Goal: Task Accomplishment & Management: Complete application form

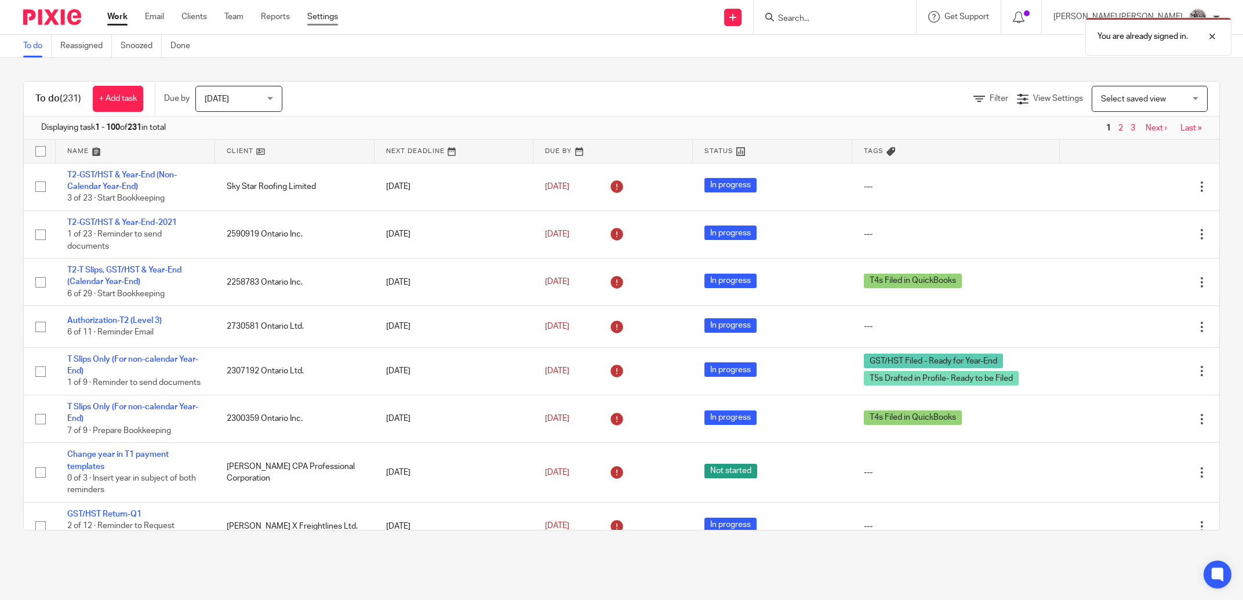
click at [329, 19] on link "Settings" at bounding box center [322, 17] width 31 height 12
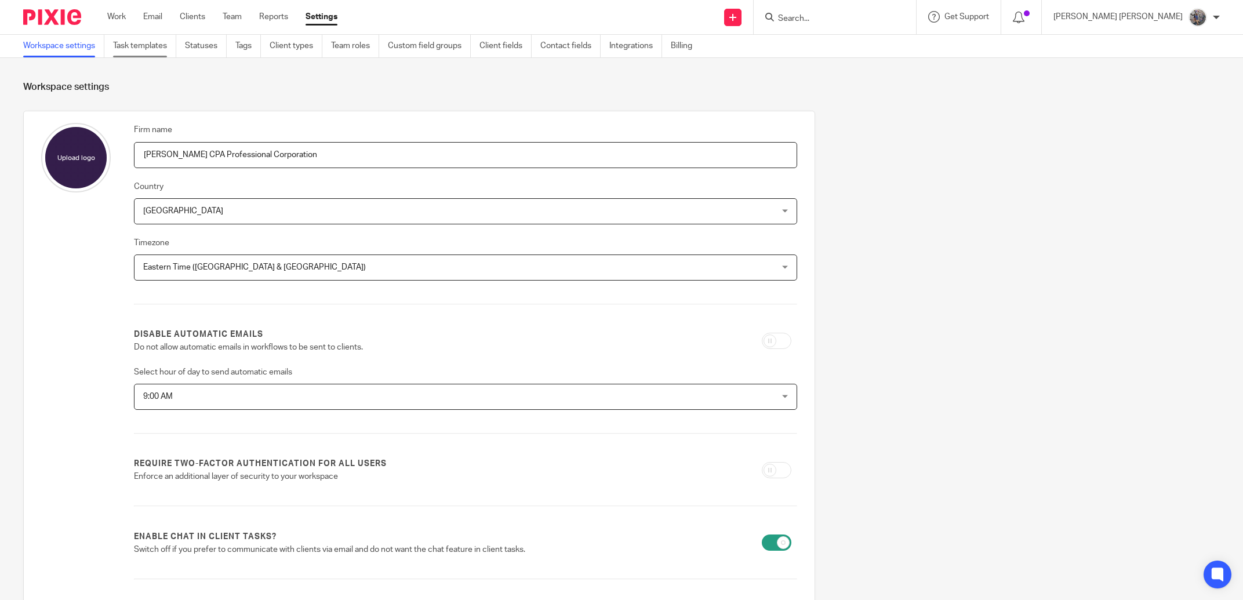
click at [146, 51] on link "Task templates" at bounding box center [144, 46] width 63 height 23
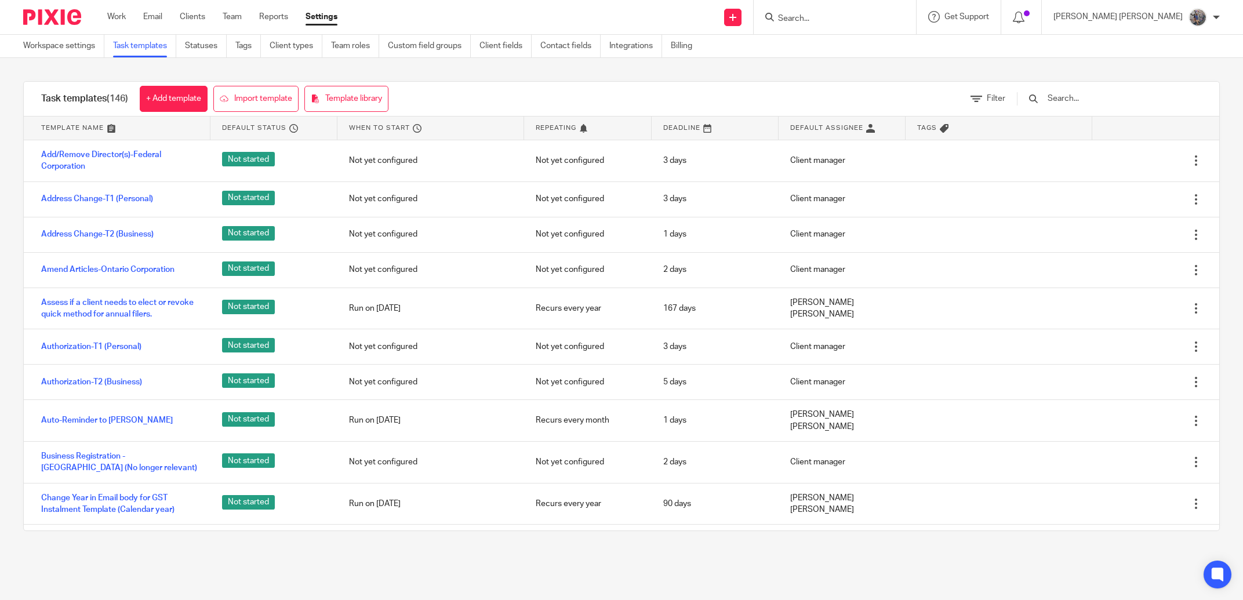
click at [1067, 101] on input "text" at bounding box center [1114, 98] width 135 height 13
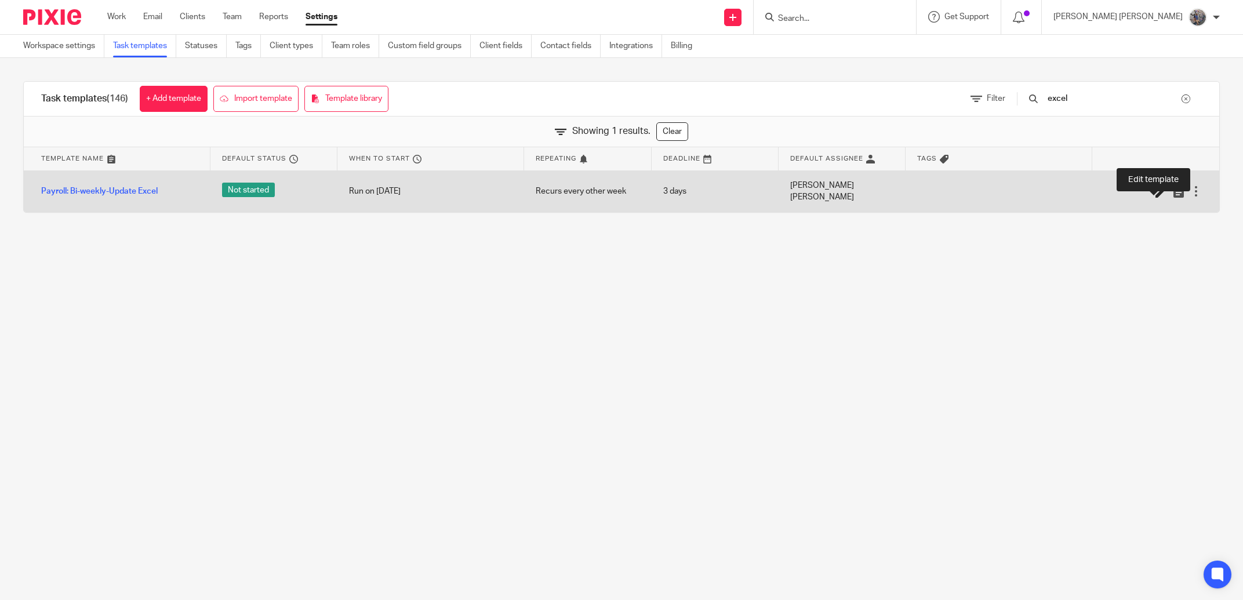
type input "excel"
click at [1156, 188] on icon at bounding box center [1162, 192] width 12 height 12
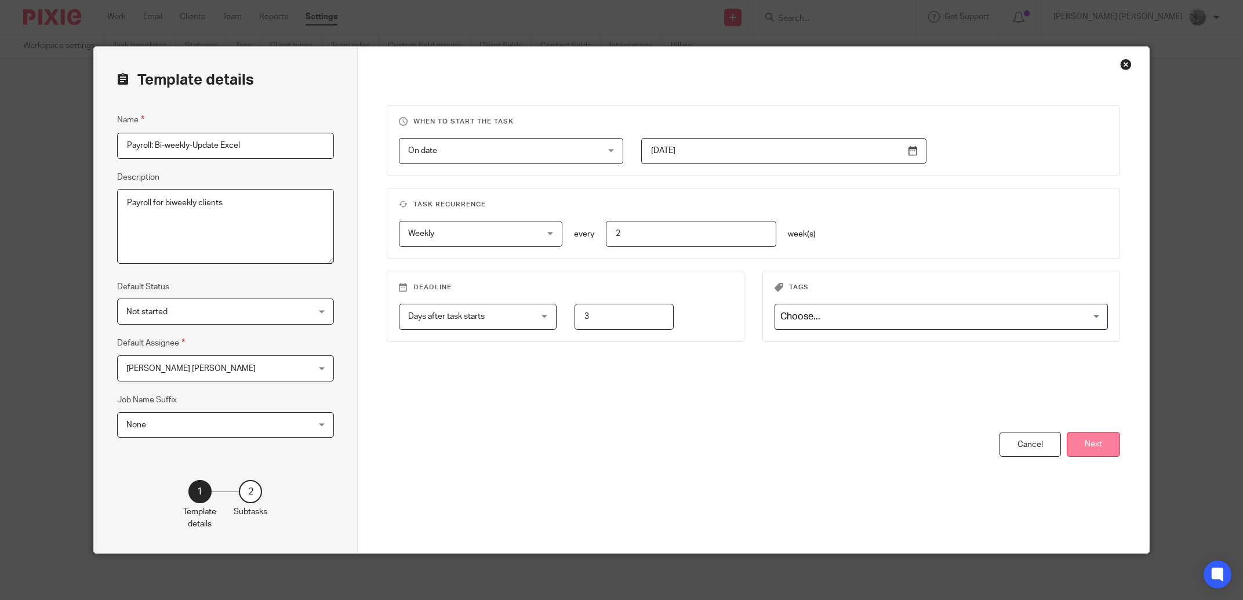
click at [1081, 441] on button "Next" at bounding box center [1093, 444] width 53 height 25
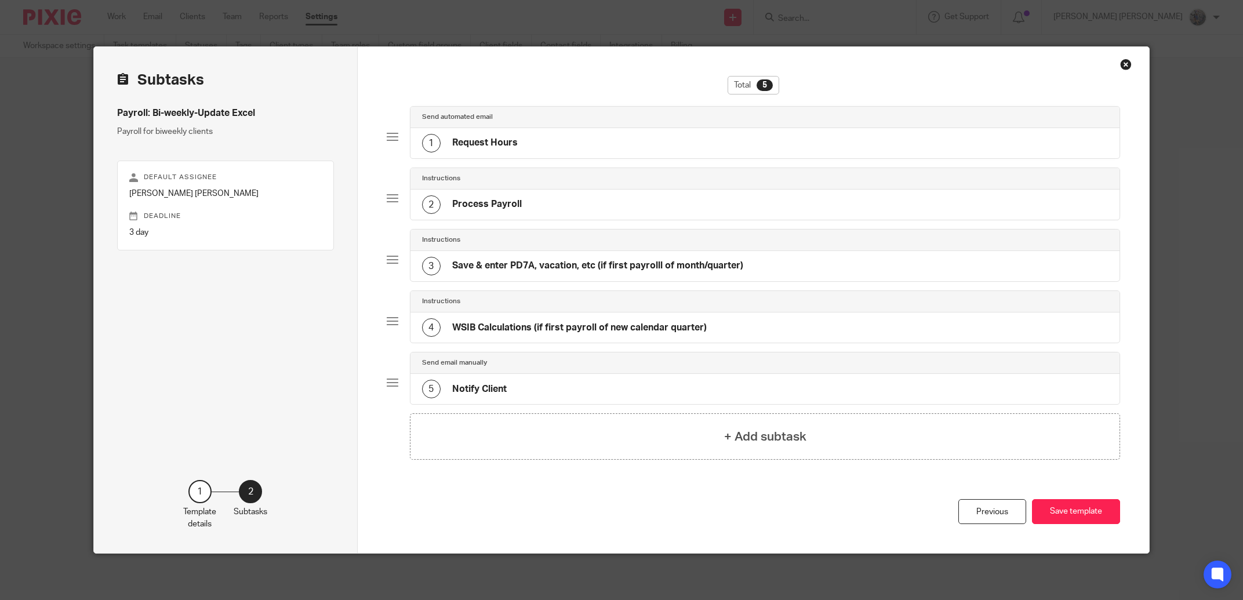
click at [540, 153] on div "1 Request Hours" at bounding box center [765, 143] width 709 height 30
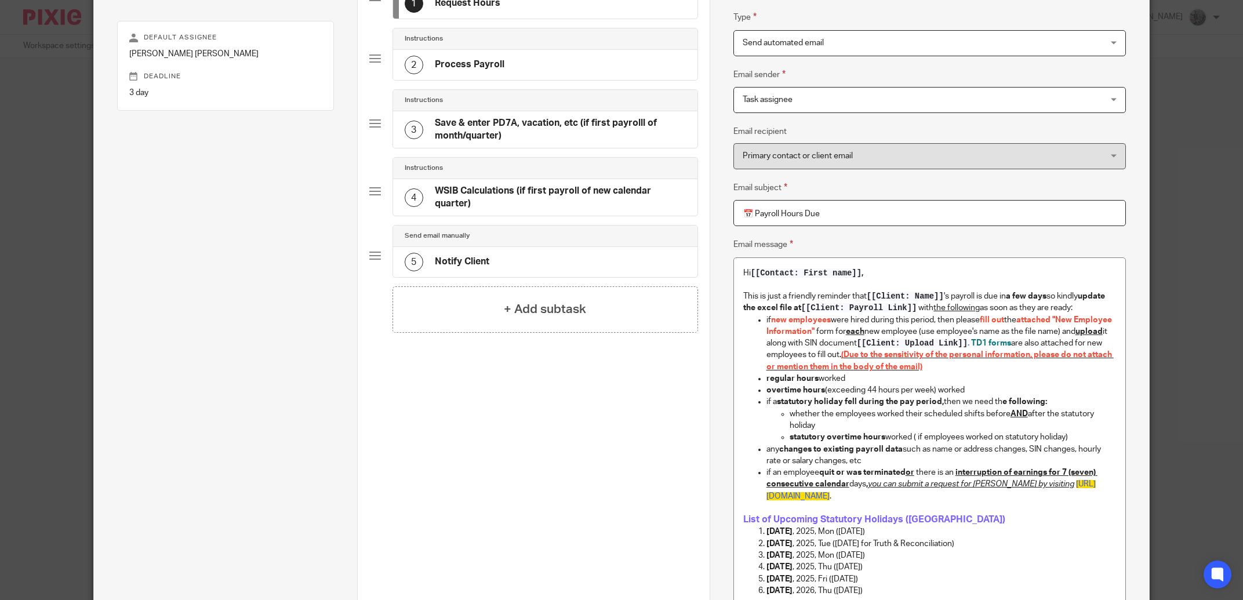
scroll to position [175, 0]
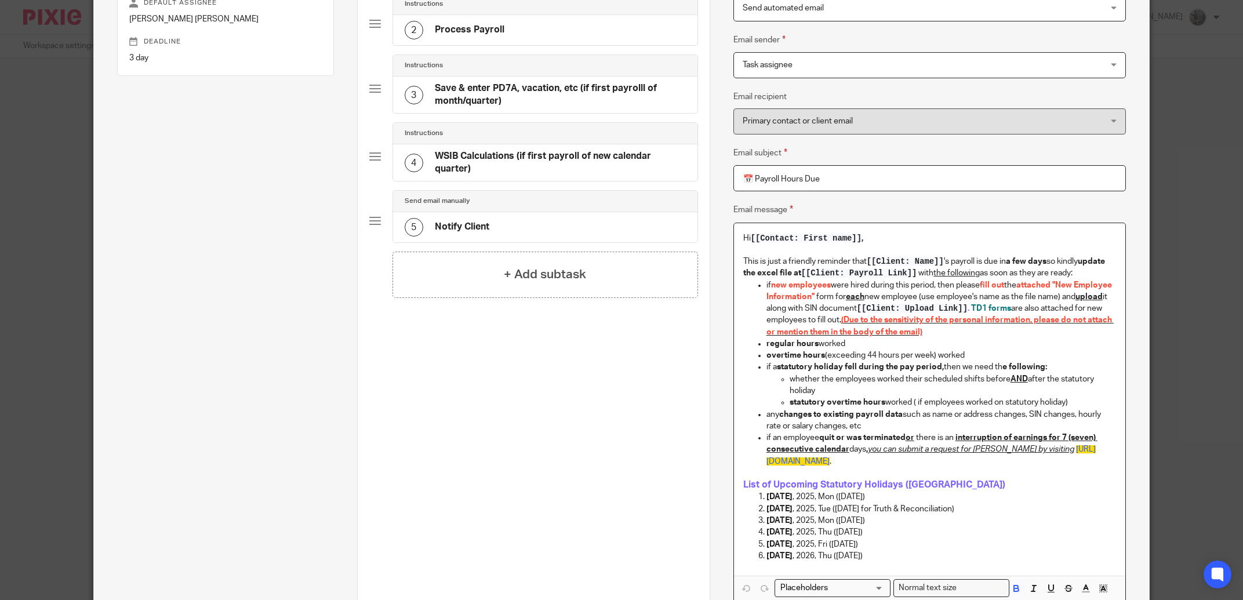
drag, startPoint x: 906, startPoint y: 522, endPoint x: 764, endPoint y: 500, distance: 144.2
click at [764, 500] on ol "Sep 1 , 2025, Mon (Labour Day) Sep 30 , 2025, Tue (National Day for Truth & Rec…" at bounding box center [929, 526] width 373 height 71
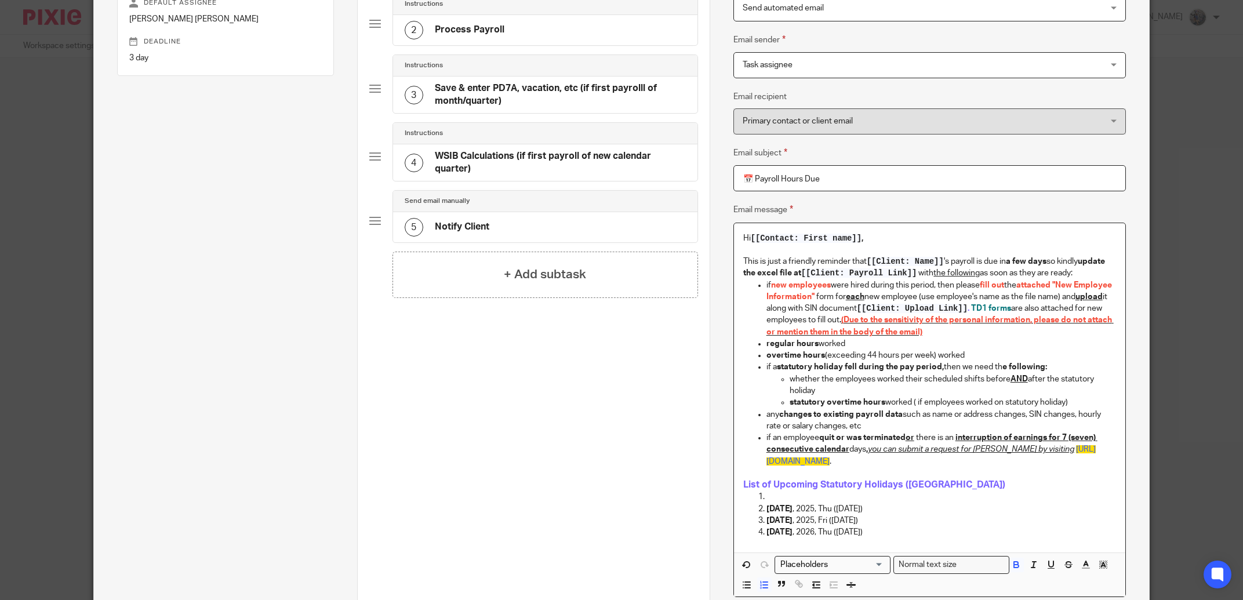
click at [767, 511] on li "Dec 25 , 2025, Thu (Christmas Day)" at bounding box center [942, 509] width 350 height 12
click at [767, 511] on strong "Dec 25" at bounding box center [780, 509] width 26 height 8
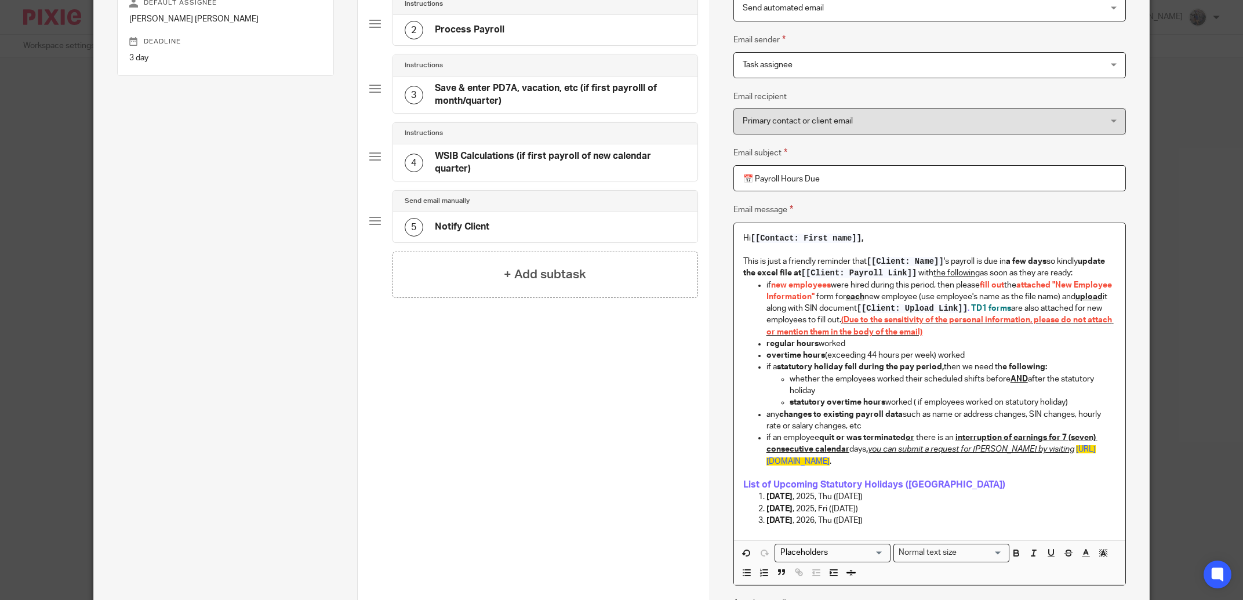
click at [743, 260] on p "This is just a friendly reminder that [[Client: Name]] 's payroll is due in a f…" at bounding box center [929, 268] width 373 height 24
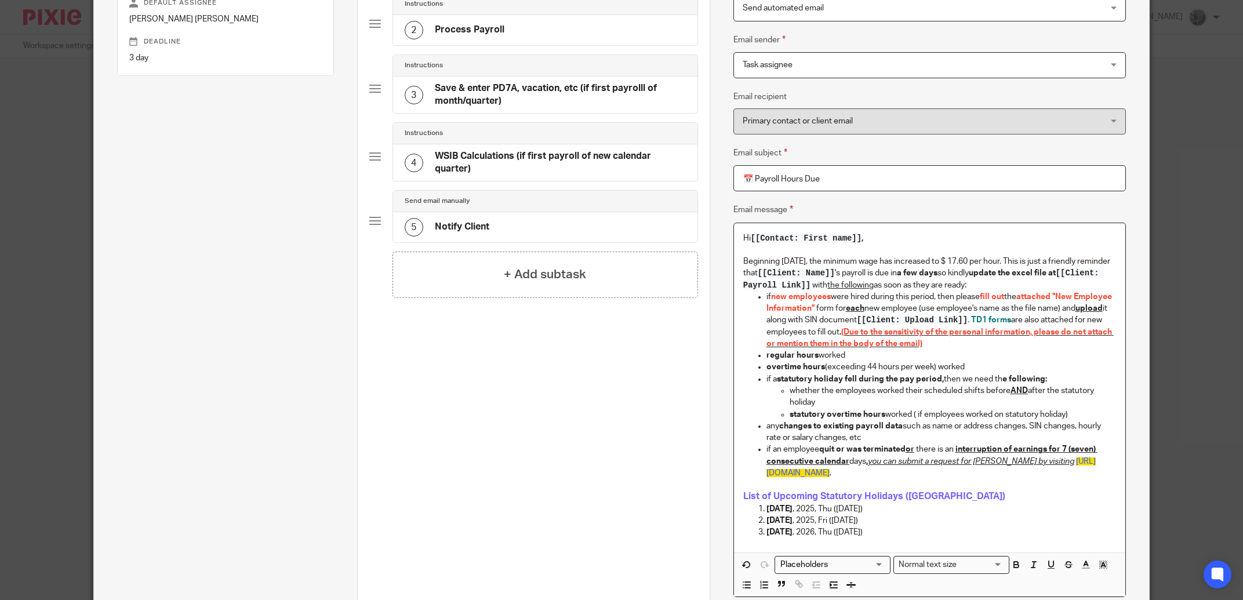
click at [855, 262] on p "Beginning October 1, 2025, the minimum wage has increased to $ 17.60 per hour. …" at bounding box center [929, 273] width 373 height 35
drag, startPoint x: 1065, startPoint y: 261, endPoint x: 735, endPoint y: 264, distance: 329.9
click at [735, 264] on div "Hi [[Contact: First name]] , Beginning October 1, 2025, the general minimum wag…" at bounding box center [929, 387] width 391 height 329
click at [1014, 568] on icon "button" at bounding box center [1016, 565] width 10 height 10
click at [1081, 568] on icon "button" at bounding box center [1086, 565] width 10 height 10
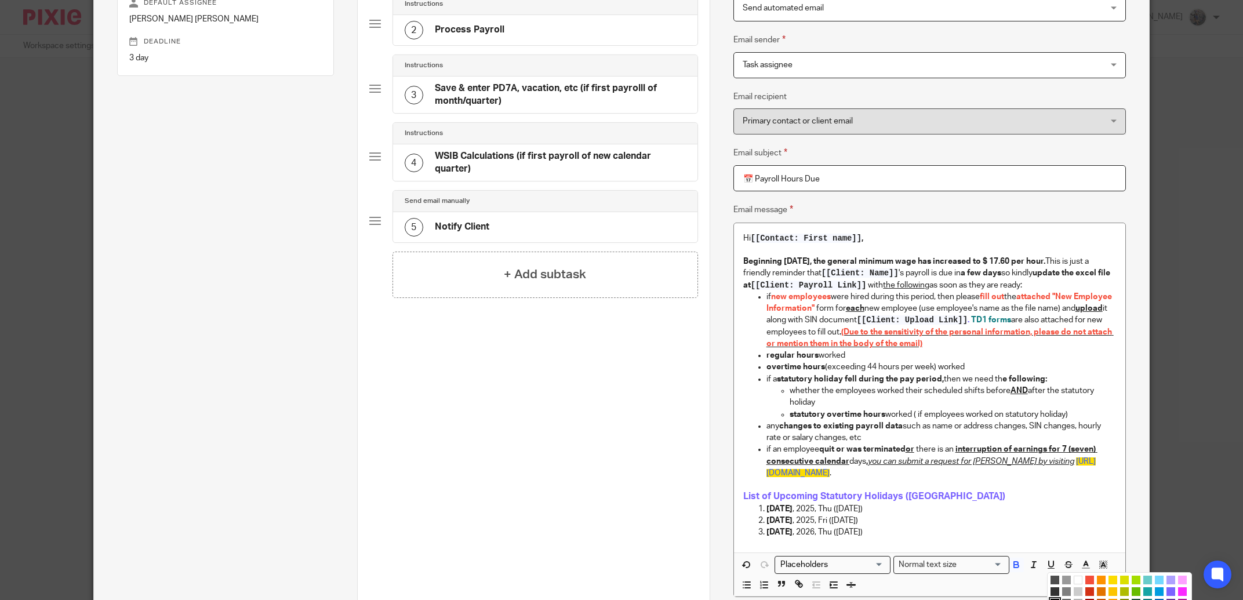
click at [1109, 590] on li "color:#FCC400" at bounding box center [1113, 591] width 9 height 9
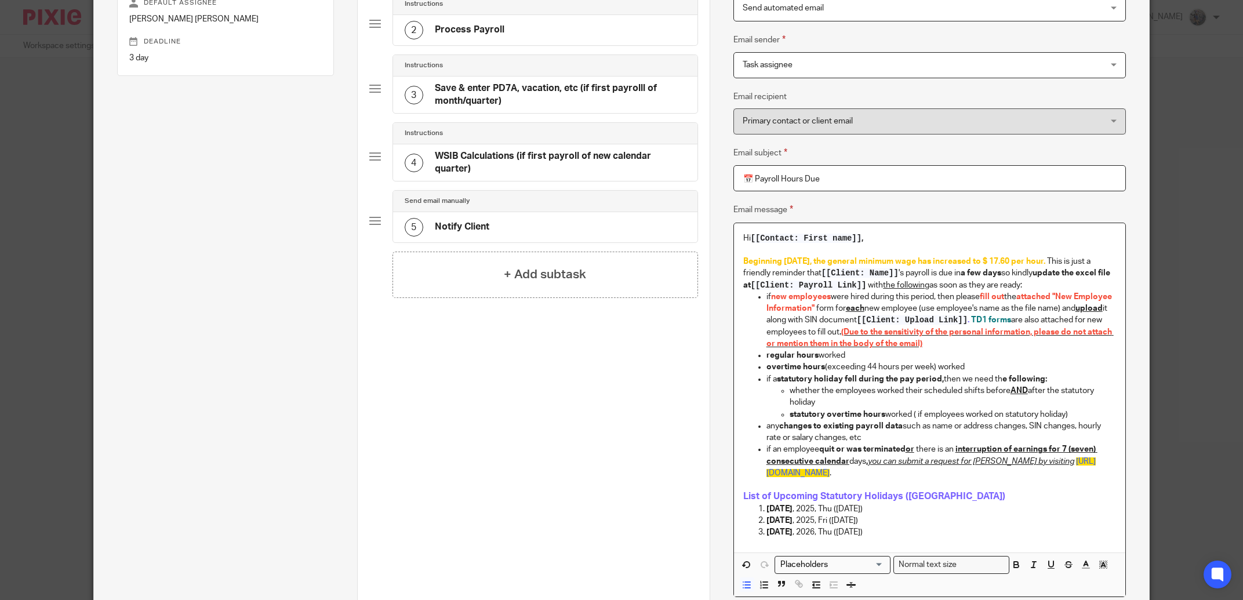
click at [1018, 306] on p "if new employees were hired during this period, then please fill out the attach…" at bounding box center [942, 320] width 350 height 59
click at [746, 570] on icon "button" at bounding box center [747, 565] width 10 height 10
click at [1081, 567] on icon "button" at bounding box center [1086, 565] width 10 height 10
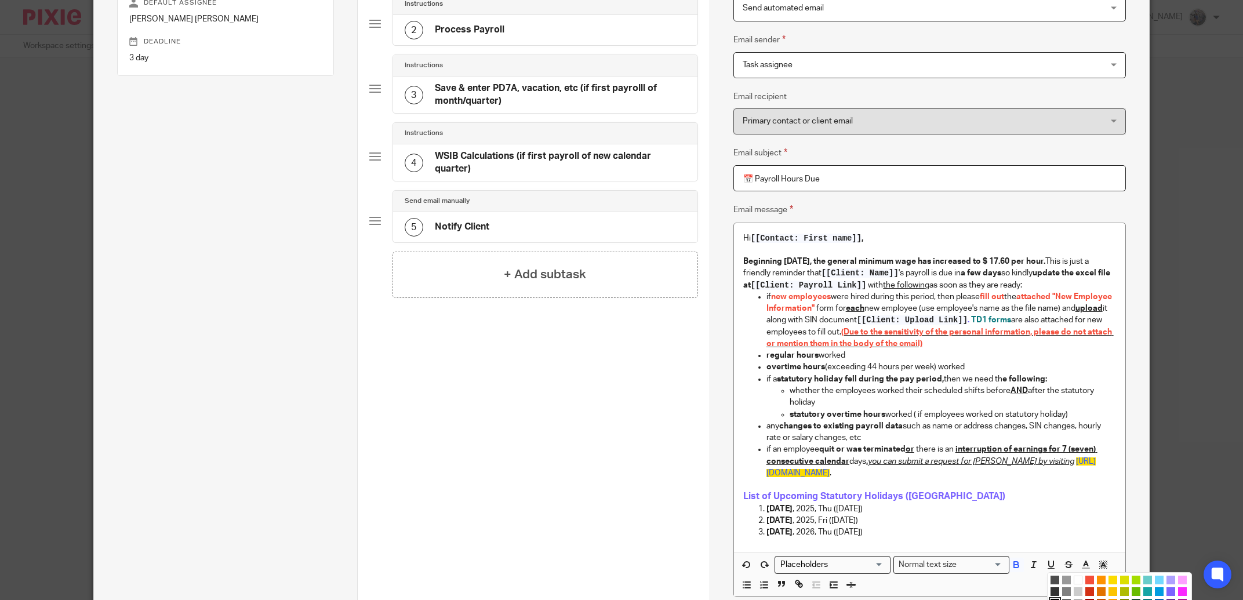
click at [1109, 583] on li "color:#FCDC00" at bounding box center [1113, 580] width 9 height 9
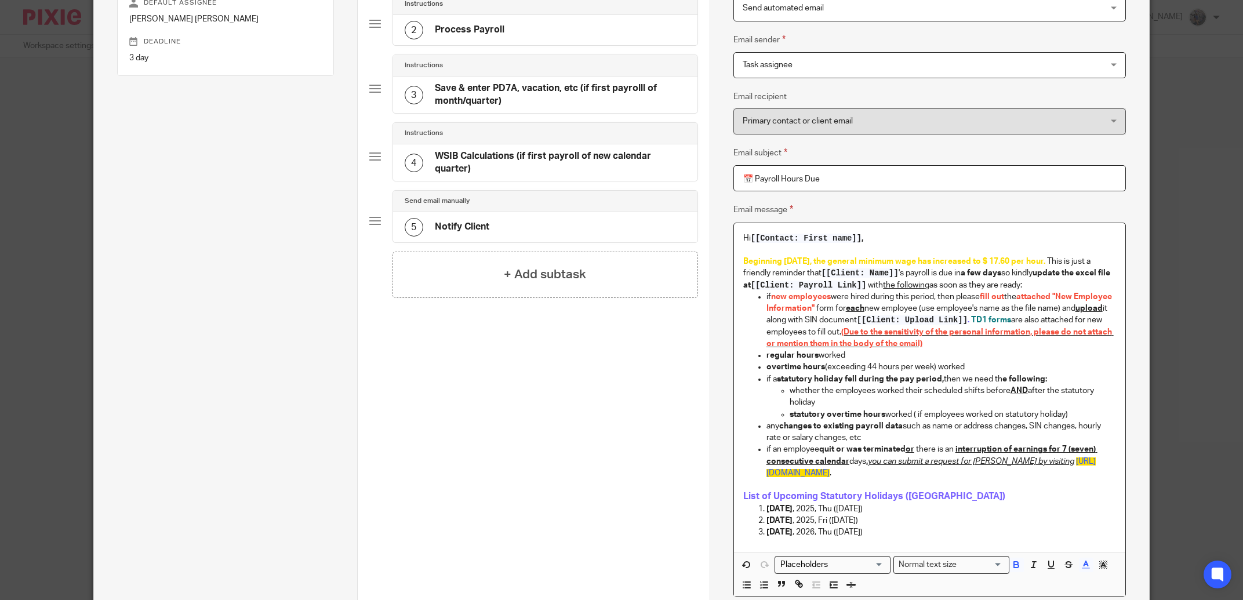
click at [1076, 368] on p "overtime hours (exceeding 44 hours per week) worked" at bounding box center [942, 367] width 350 height 12
click at [743, 567] on icon "button" at bounding box center [747, 565] width 10 height 10
click at [1102, 567] on polyline "button" at bounding box center [1104, 564] width 4 height 5
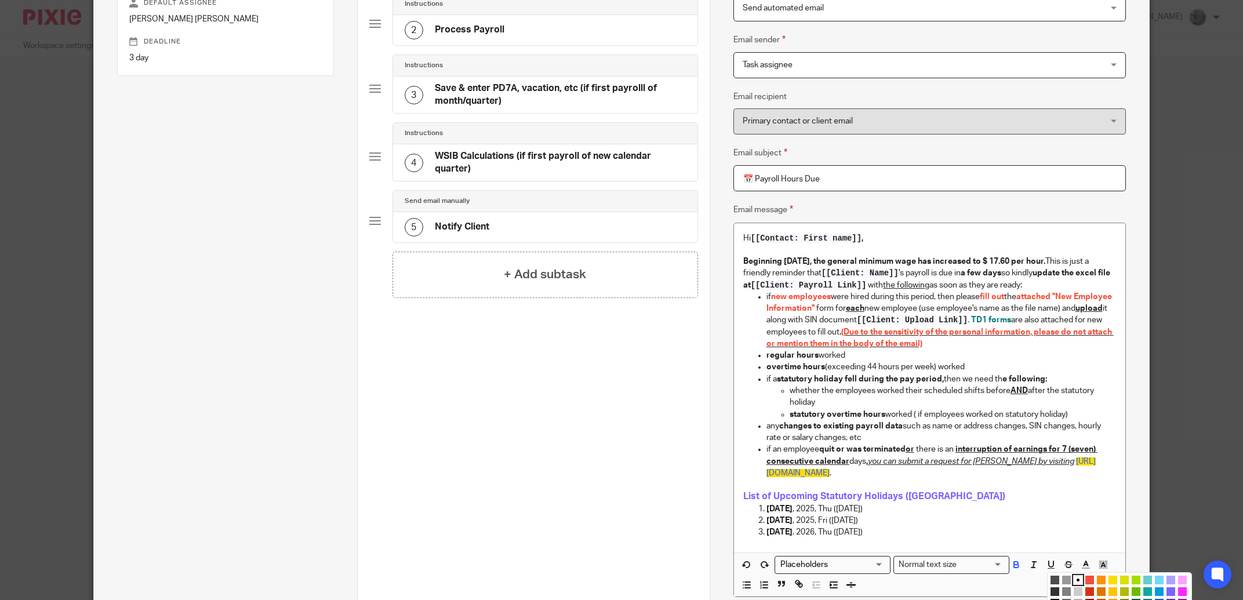
click at [1109, 593] on li "color:#FCC400" at bounding box center [1113, 591] width 9 height 9
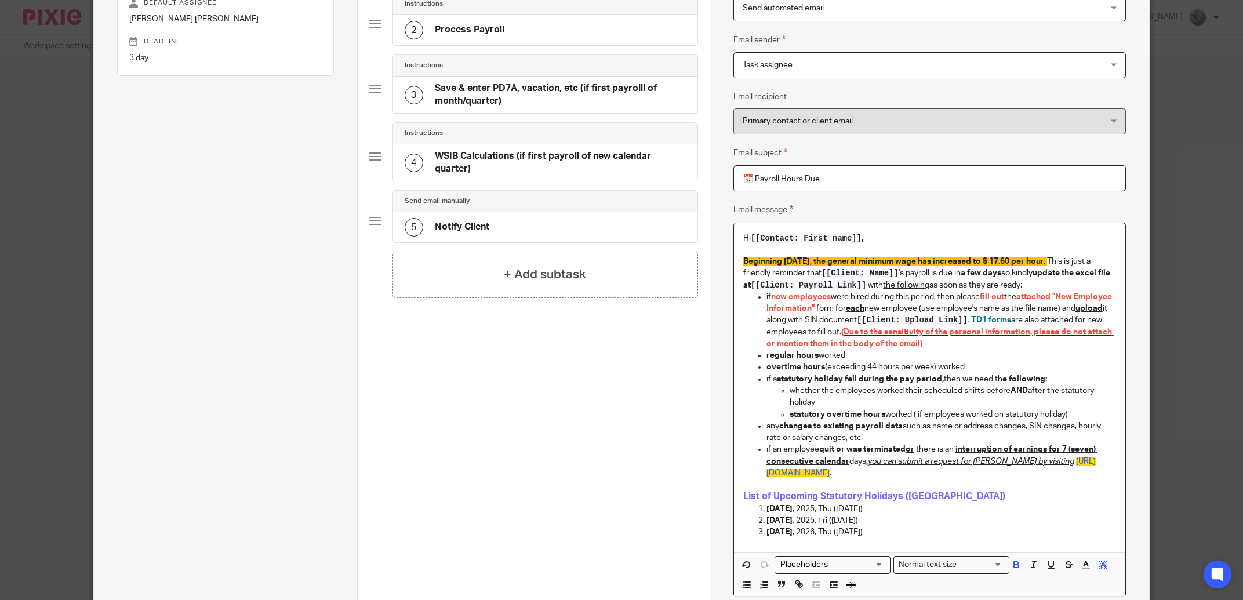
click at [1049, 332] on span "(Due to the sensitivity of the personal information, please do not attach or me…" at bounding box center [940, 338] width 347 height 20
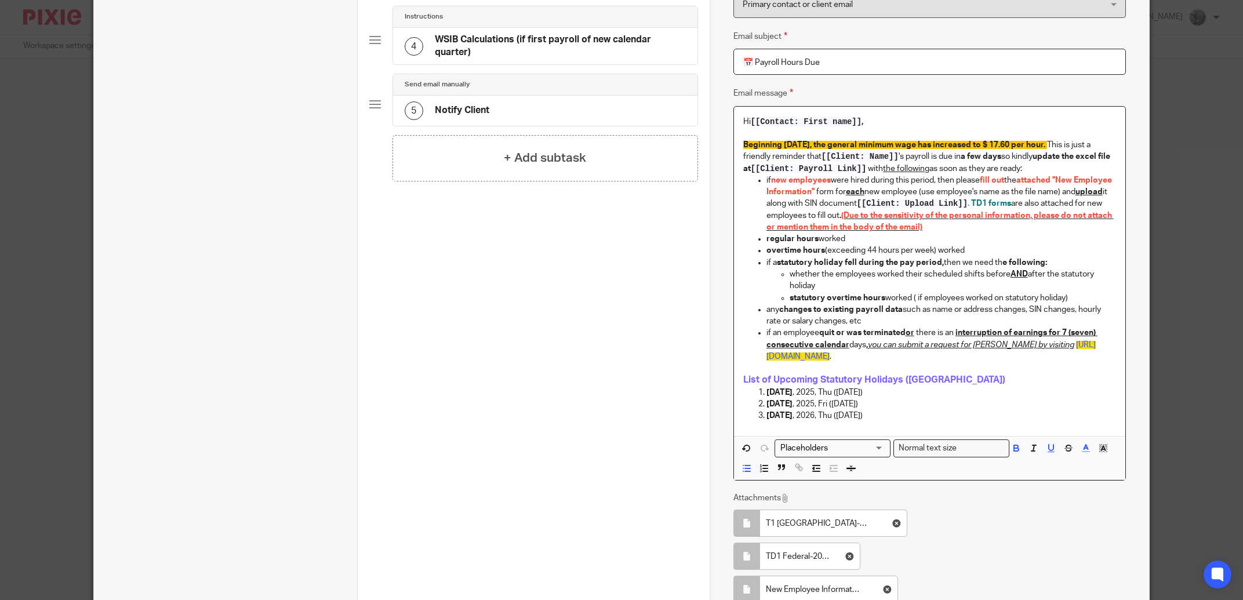
scroll to position [453, 0]
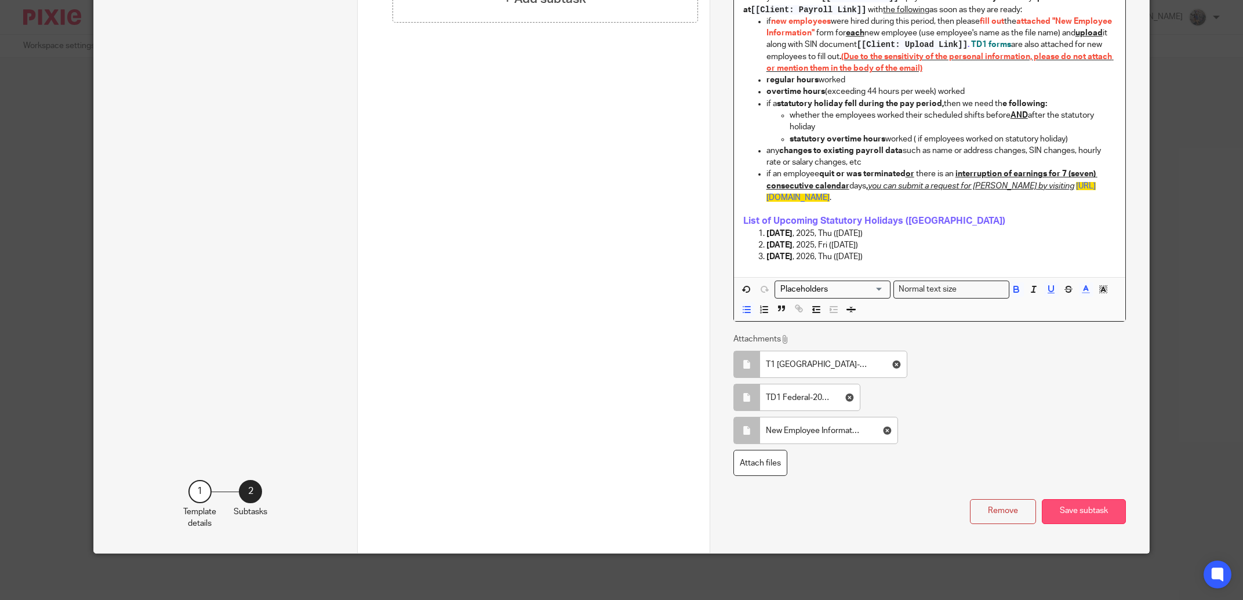
click at [1074, 511] on button "Save subtask" at bounding box center [1084, 511] width 84 height 25
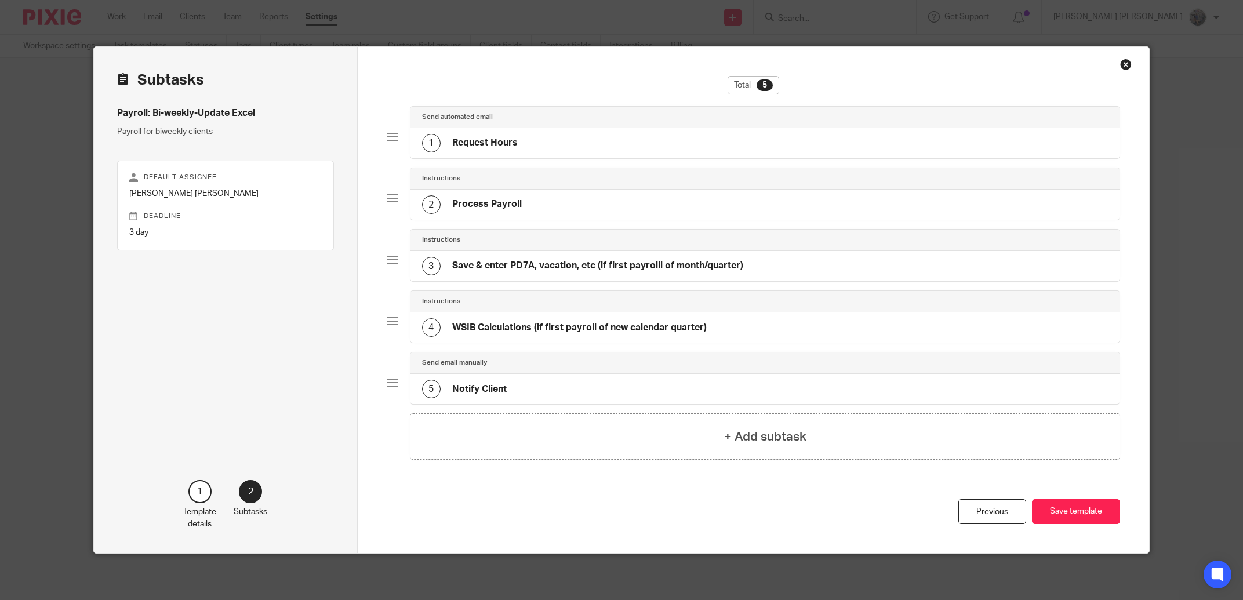
scroll to position [0, 0]
click at [1075, 511] on button "Save template" at bounding box center [1076, 511] width 88 height 25
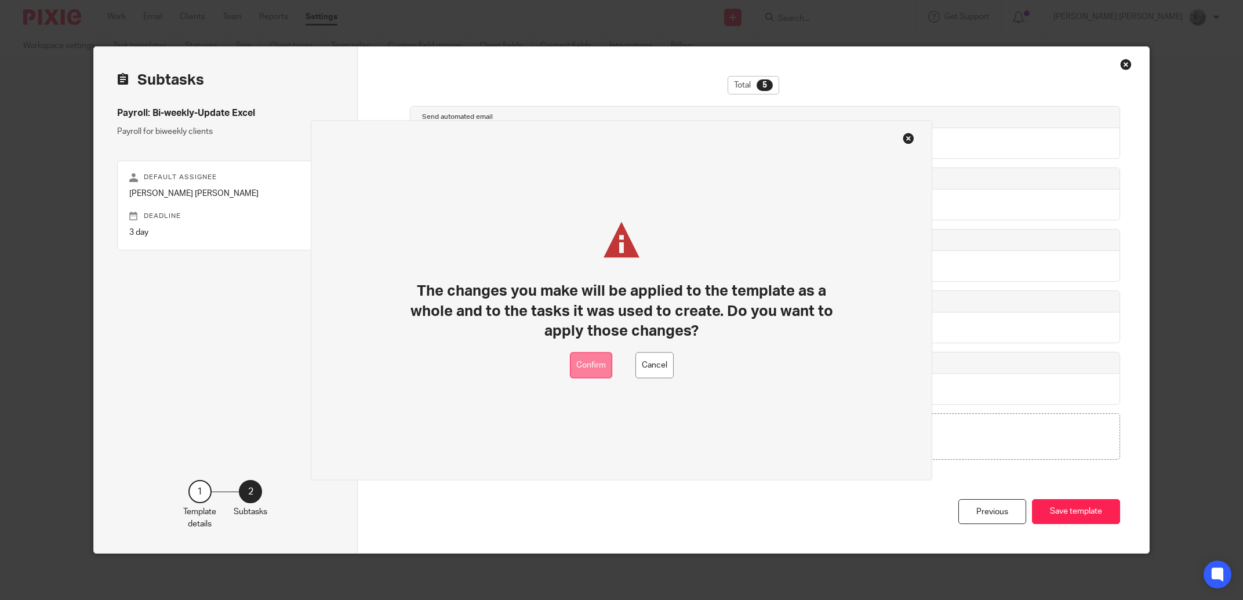
click at [608, 375] on button "Confirm" at bounding box center [591, 366] width 42 height 26
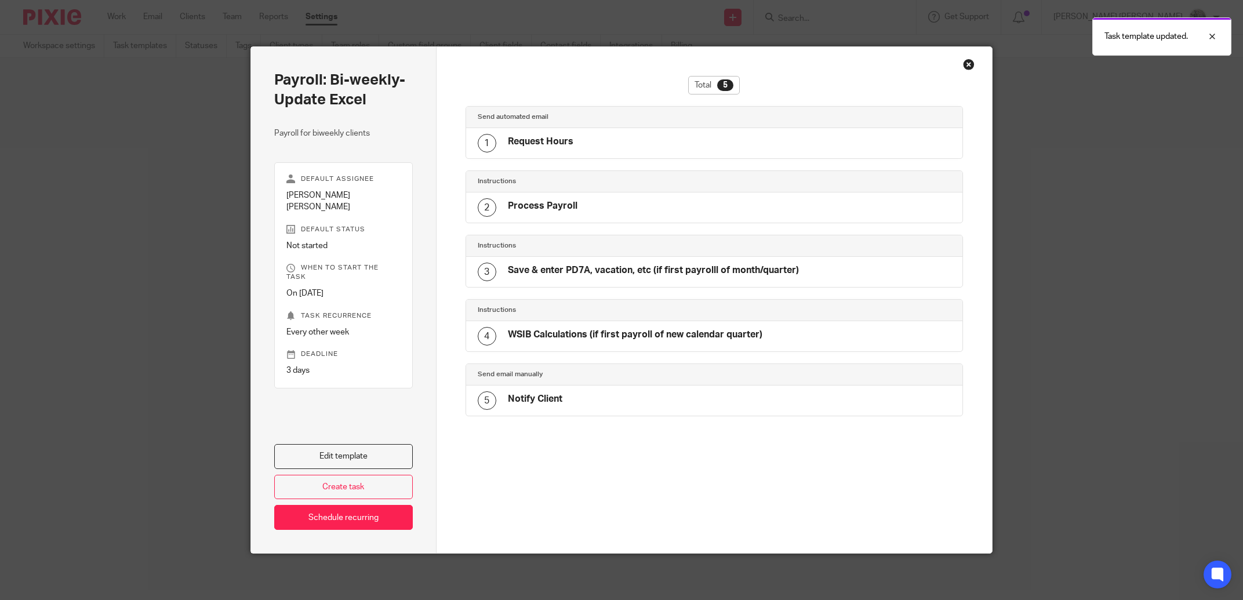
click at [965, 64] on div "Close this dialog window" at bounding box center [969, 65] width 12 height 12
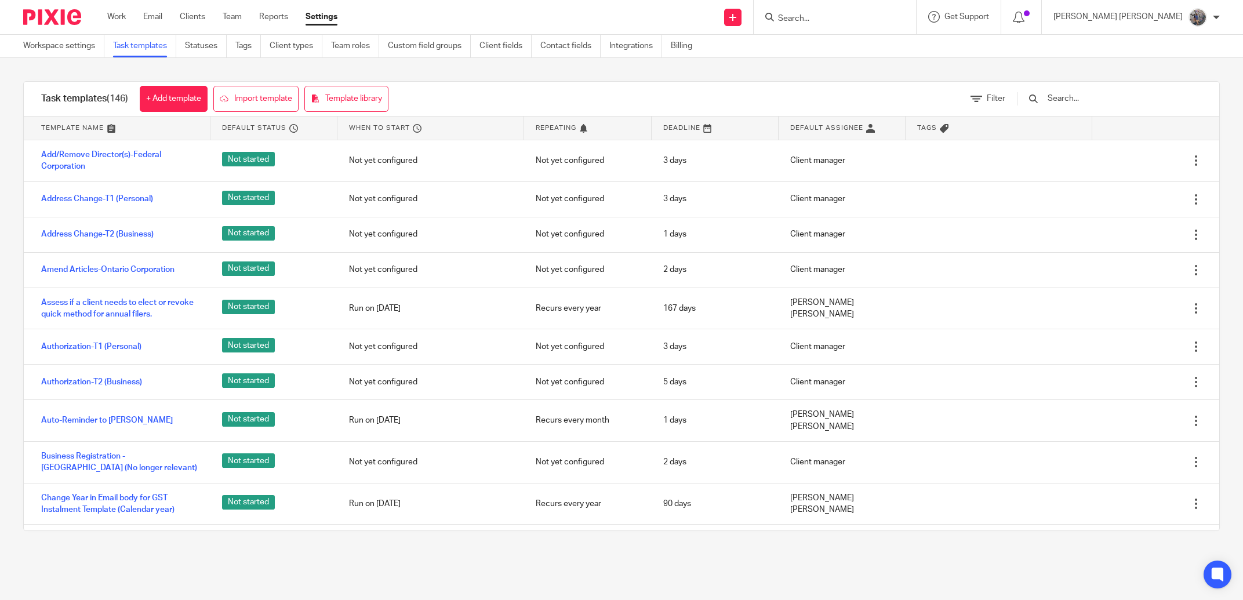
click at [845, 19] on input "Search" at bounding box center [829, 19] width 104 height 10
type input "aqib"
click at [880, 45] on link at bounding box center [899, 50] width 249 height 27
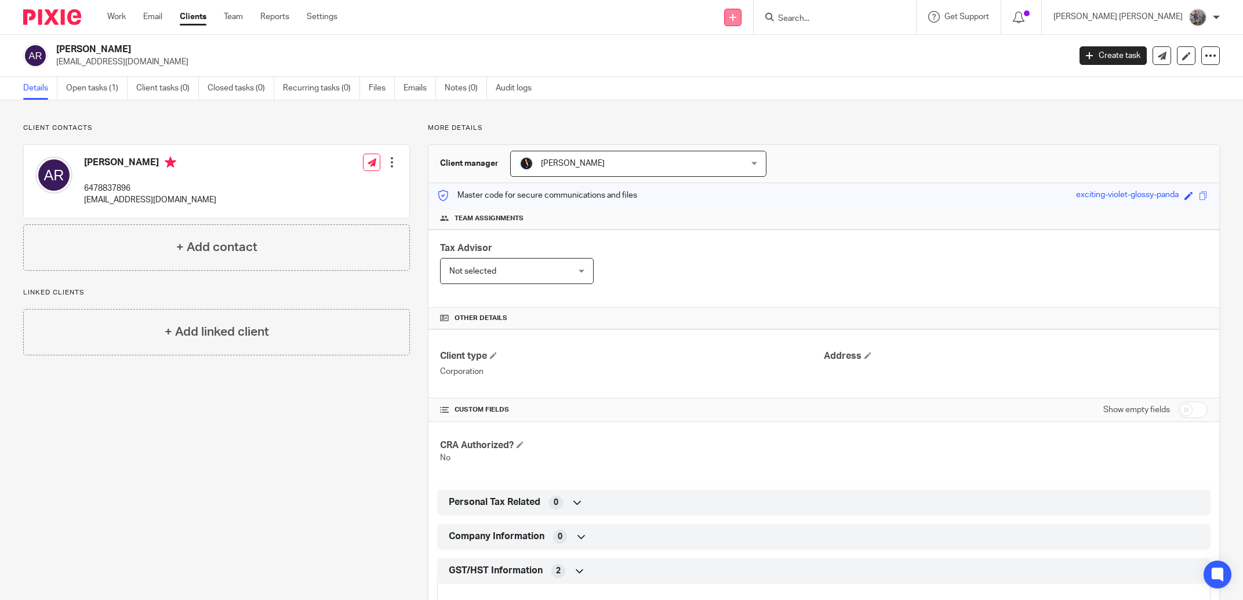
click at [742, 17] on link at bounding box center [732, 17] width 17 height 17
click at [789, 88] on link "Add client" at bounding box center [784, 88] width 71 height 17
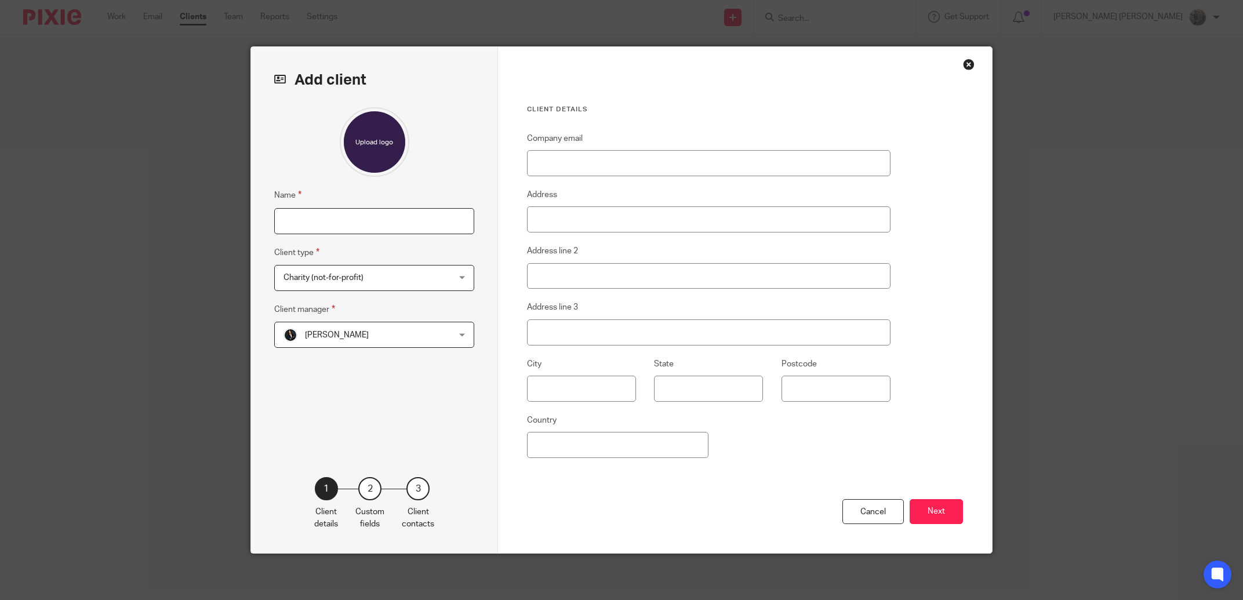
click at [355, 227] on input "Name" at bounding box center [374, 221] width 200 height 26
paste input "Synergy Axis Inc"
type input "Synergy Axis Inc."
click at [326, 267] on div "Charity (not-for-profit) Charity (not-for-profit)" at bounding box center [374, 278] width 200 height 26
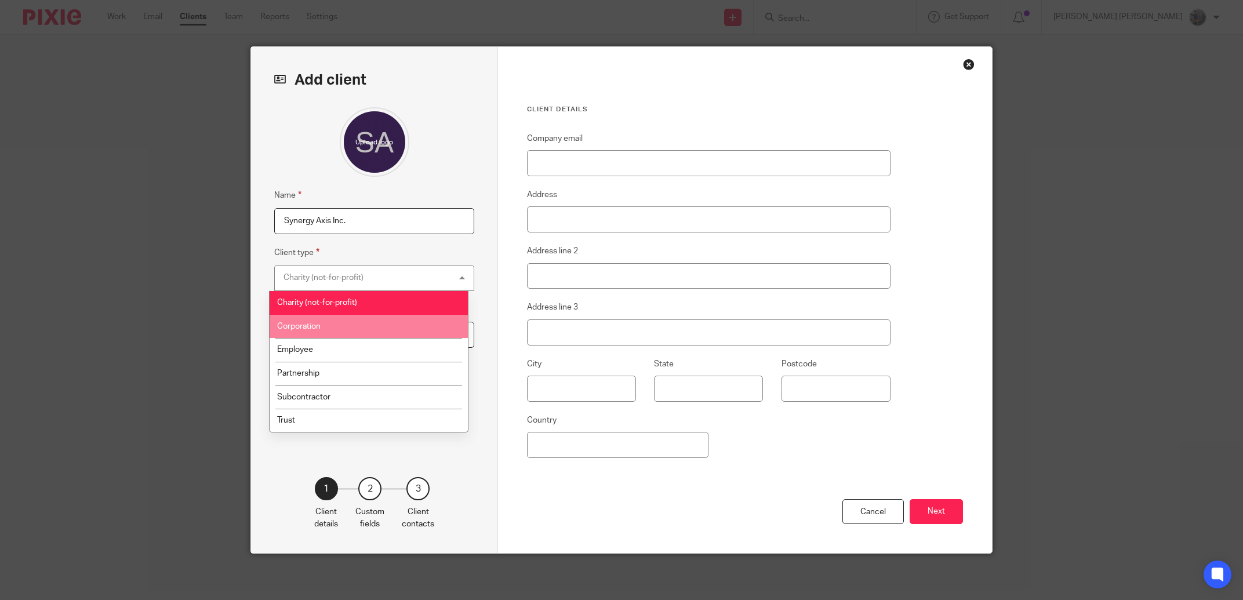
click at [326, 333] on li "Corporation" at bounding box center [369, 327] width 199 height 24
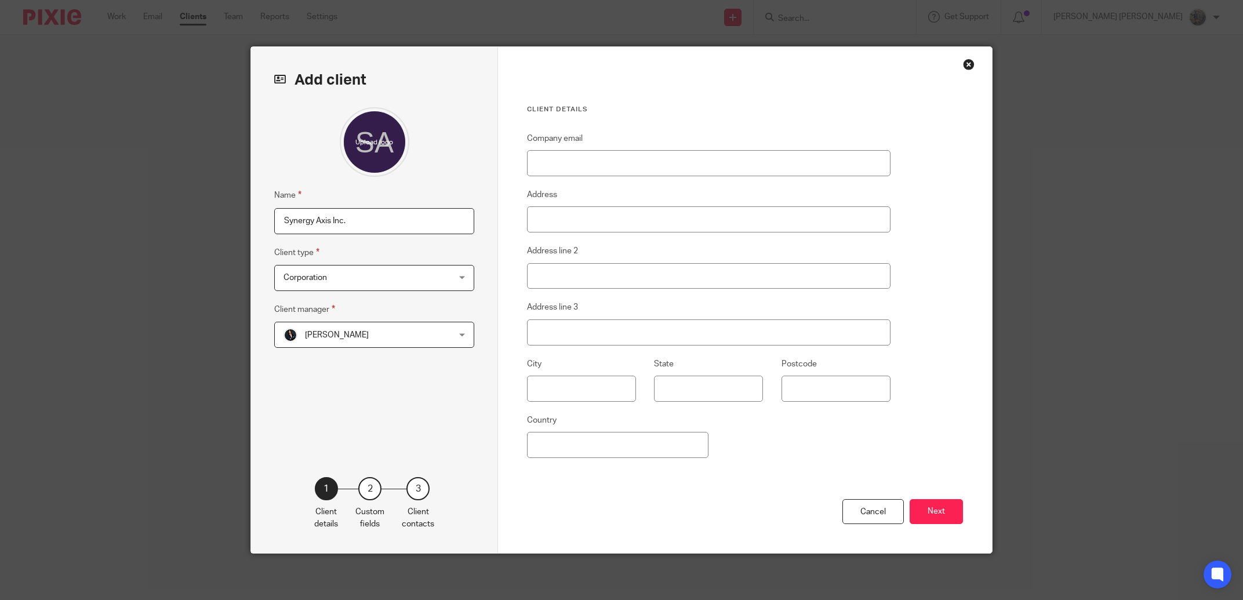
click at [333, 348] on div "Hardeep Mann Hardeep Mann" at bounding box center [374, 335] width 200 height 26
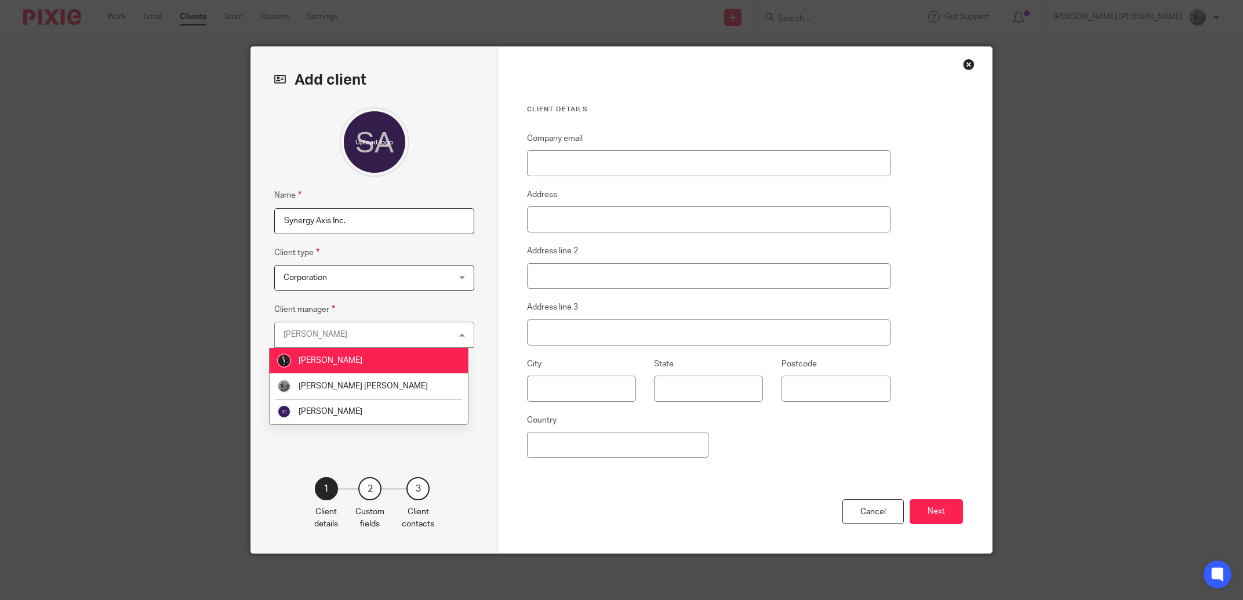
click at [355, 363] on li "[PERSON_NAME]" at bounding box center [369, 361] width 199 height 26
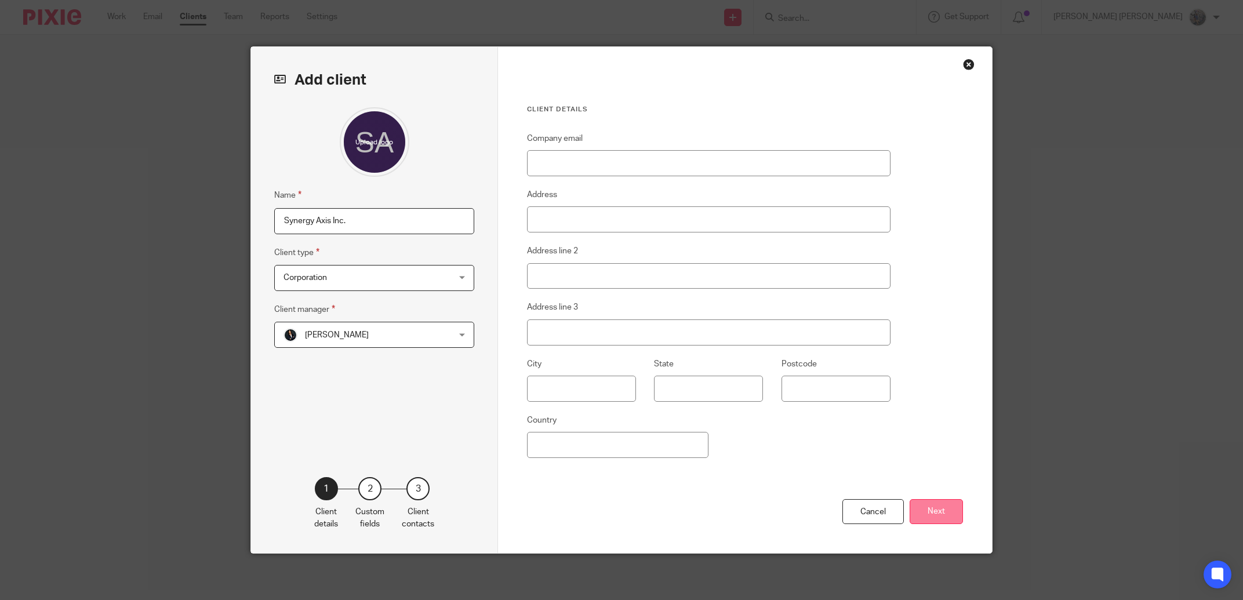
click at [938, 505] on button "Next" at bounding box center [936, 511] width 53 height 25
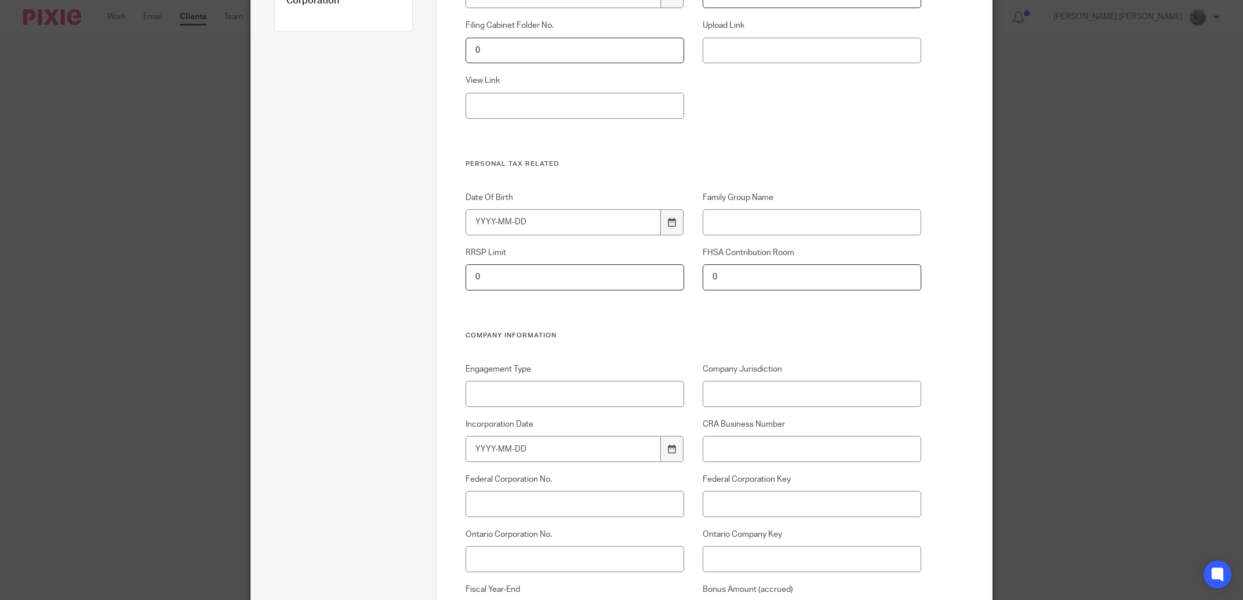
scroll to position [291, 0]
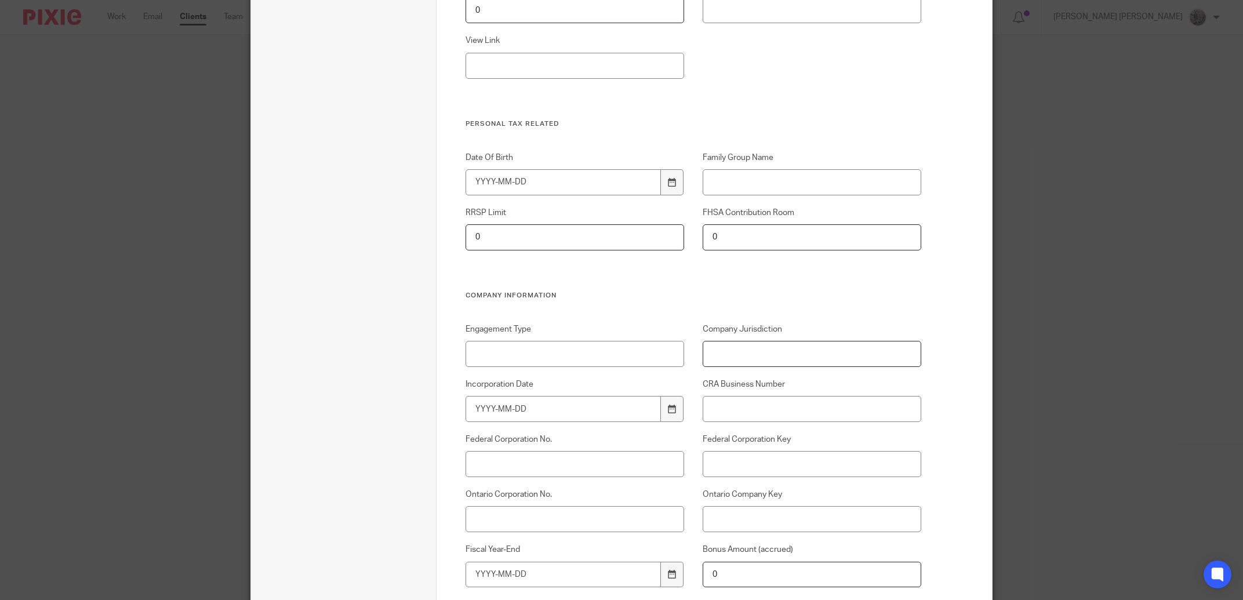
click at [750, 352] on input "Company Jurisdiction" at bounding box center [812, 354] width 219 height 26
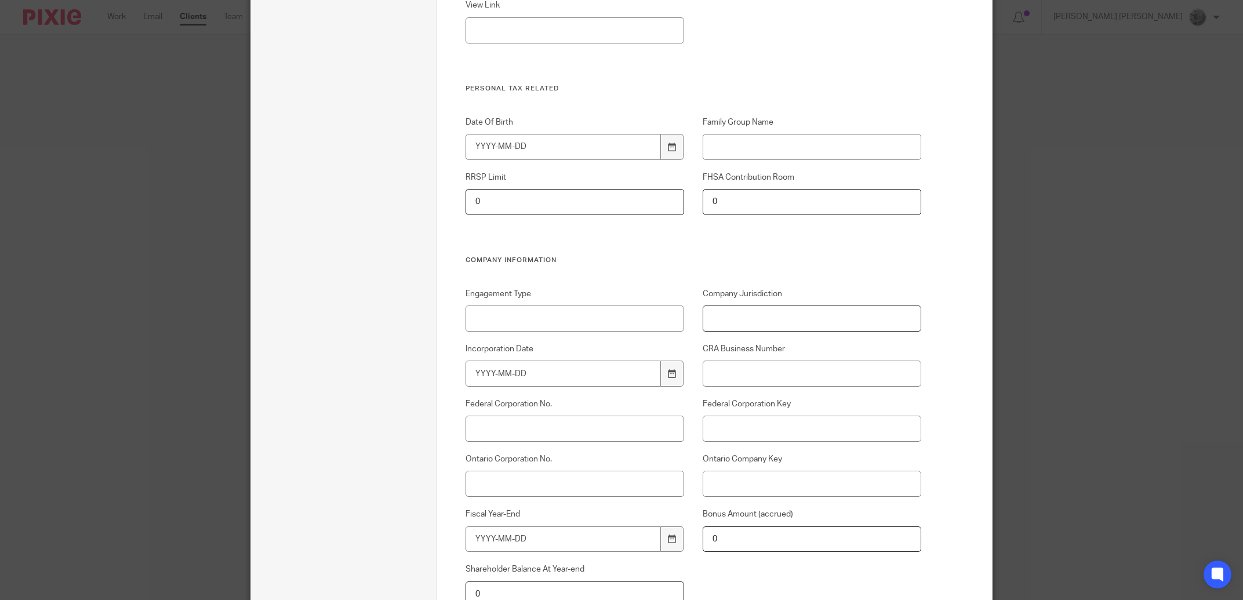
scroll to position [350, 0]
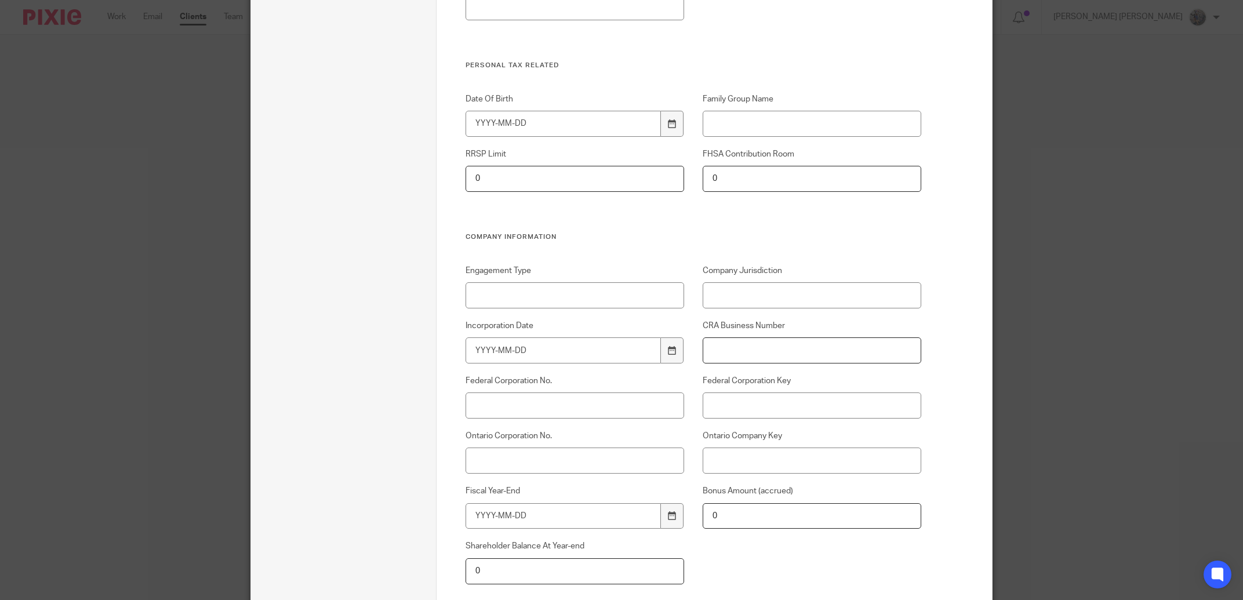
click at [779, 347] on input "CRA Business Number" at bounding box center [812, 350] width 219 height 26
paste input "819563966"
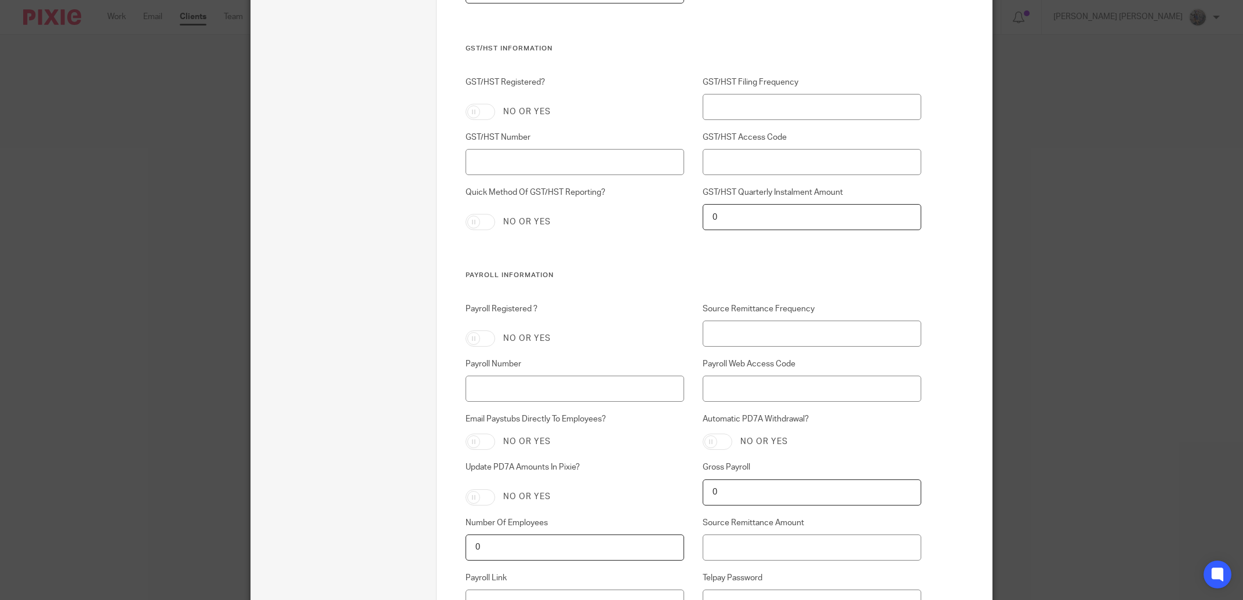
scroll to position [932, 0]
type input "819563966"
click at [476, 110] on input "GST/HST Registered?" at bounding box center [481, 110] width 30 height 16
checkbox input "true"
click at [495, 152] on input "GST/HST Number" at bounding box center [575, 160] width 219 height 26
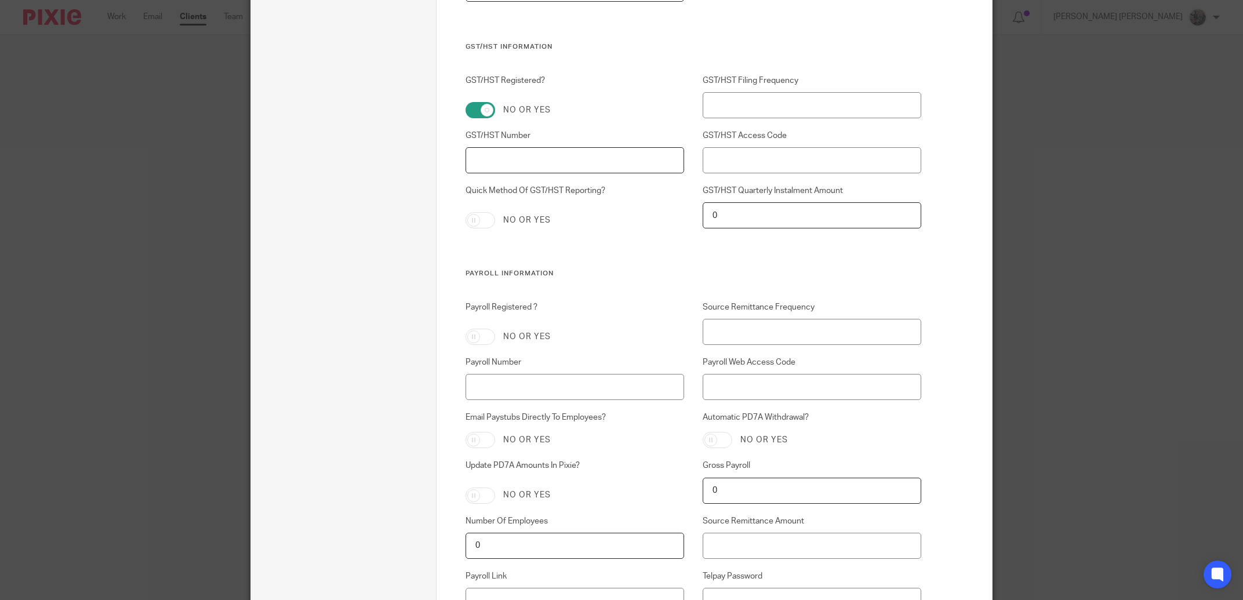
paste input "819563966"
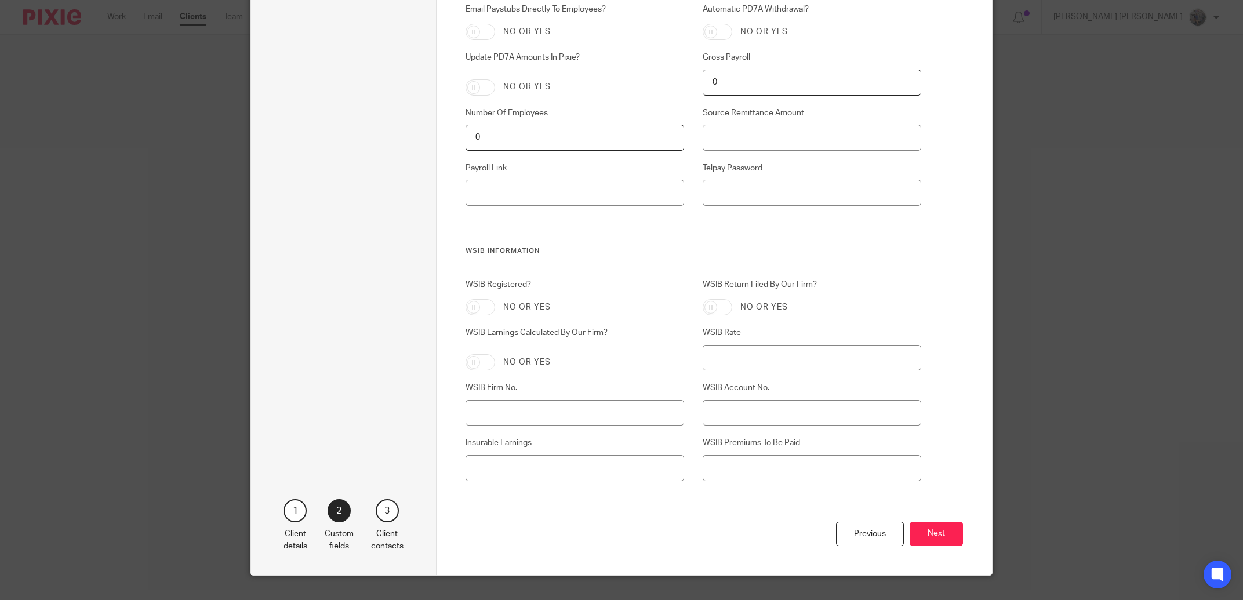
scroll to position [1363, 0]
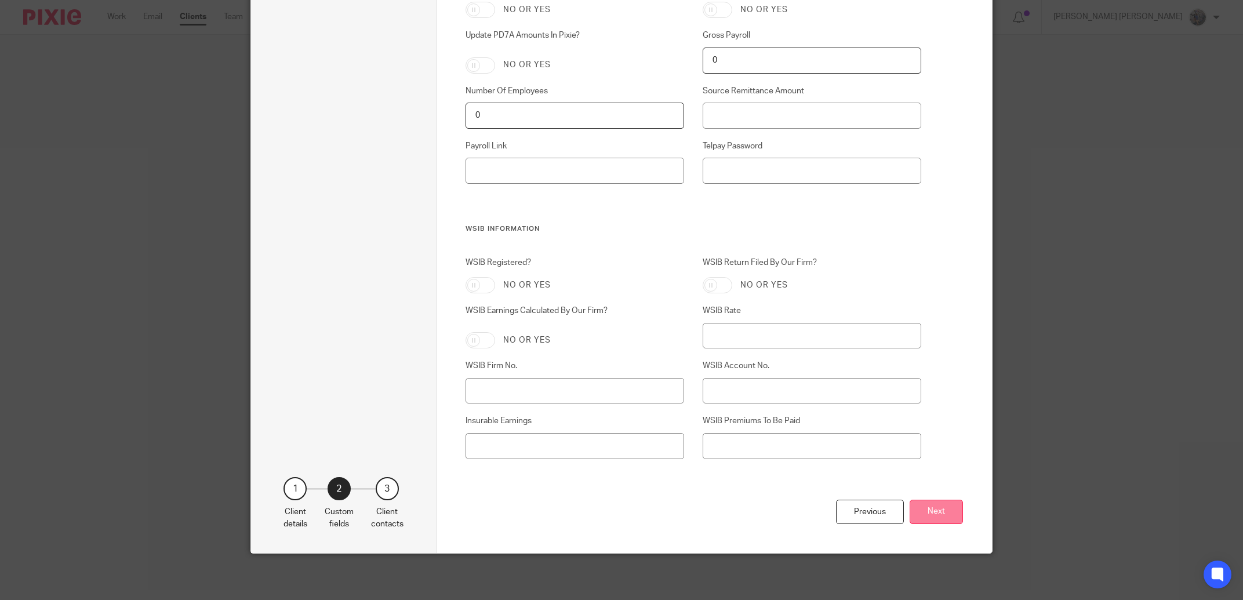
type input "819563966 RT0001"
click at [932, 517] on button "Next" at bounding box center [936, 512] width 53 height 25
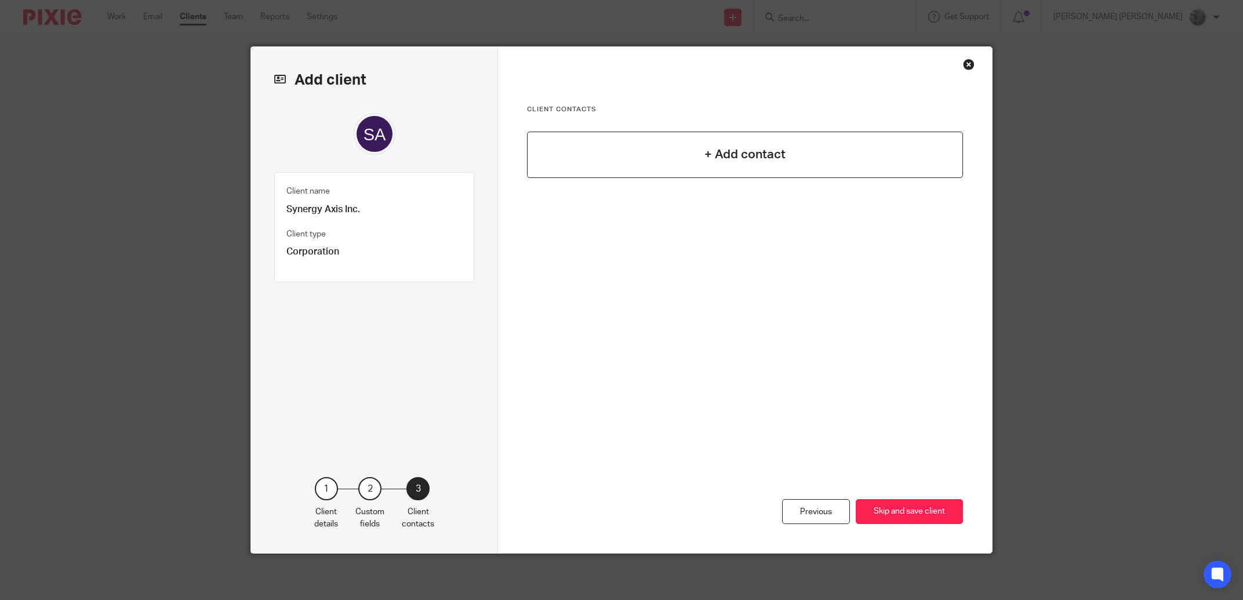
click at [739, 170] on div "+ Add contact" at bounding box center [745, 155] width 436 height 46
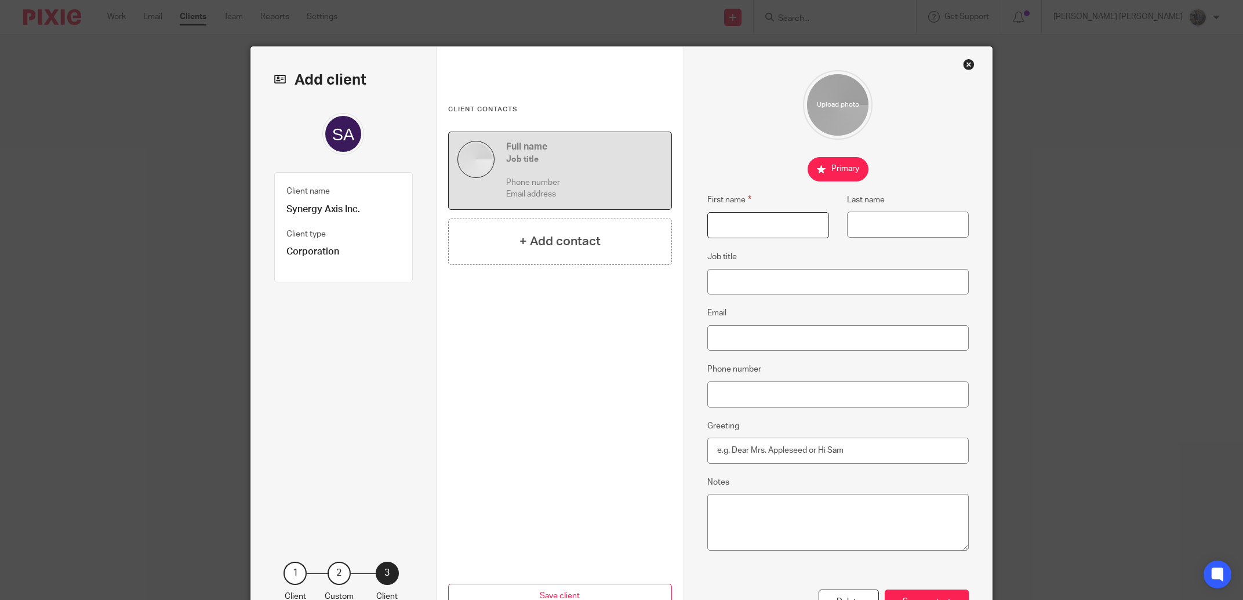
click at [727, 218] on input "First name" at bounding box center [768, 225] width 122 height 26
type input "Aqib"
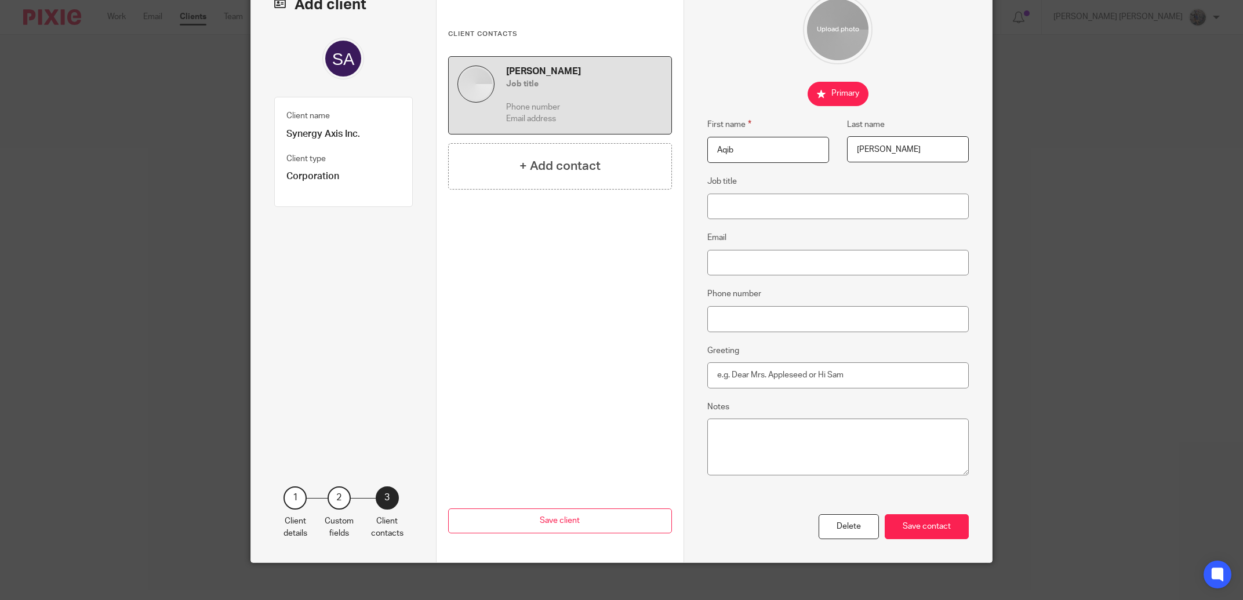
scroll to position [82, 0]
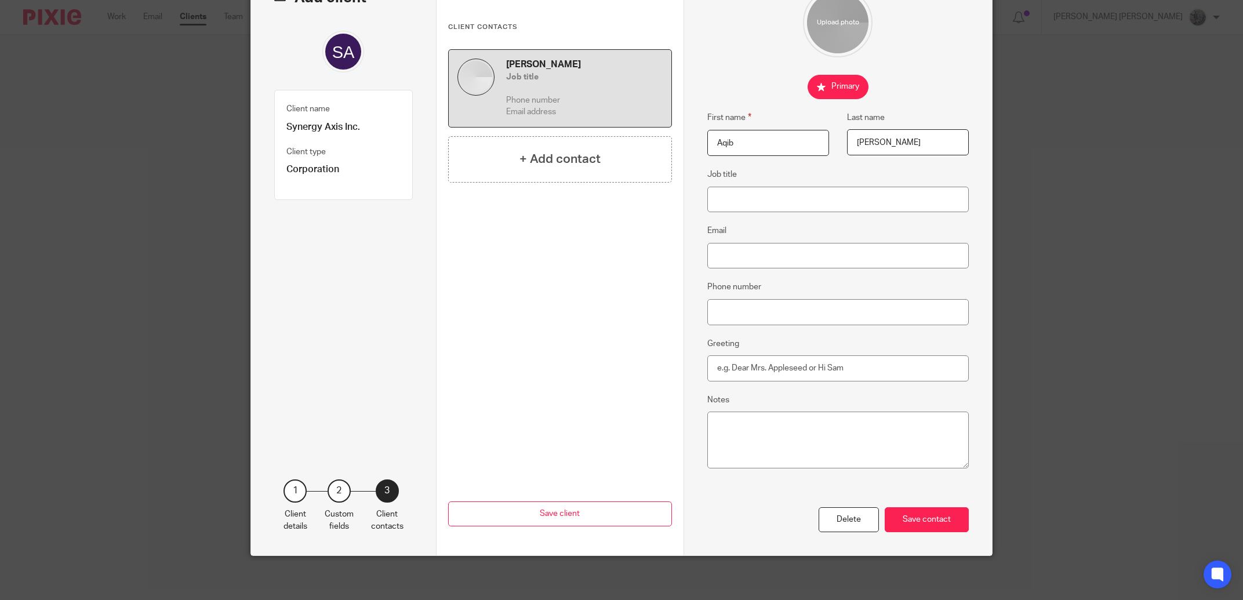
type input "Rahmaan"
click at [720, 366] on input "Greeting" at bounding box center [838, 368] width 262 height 26
type input "Hi Aqib,"
click at [920, 514] on div "Save contact" at bounding box center [927, 519] width 84 height 25
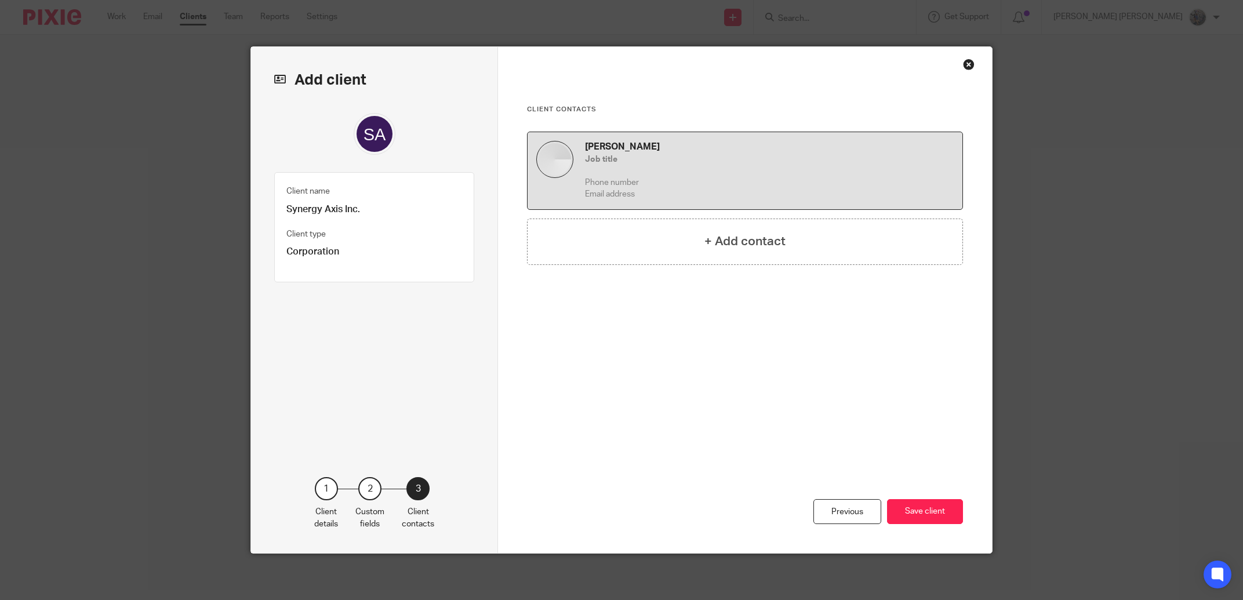
click at [920, 514] on button "Save client" at bounding box center [925, 511] width 76 height 25
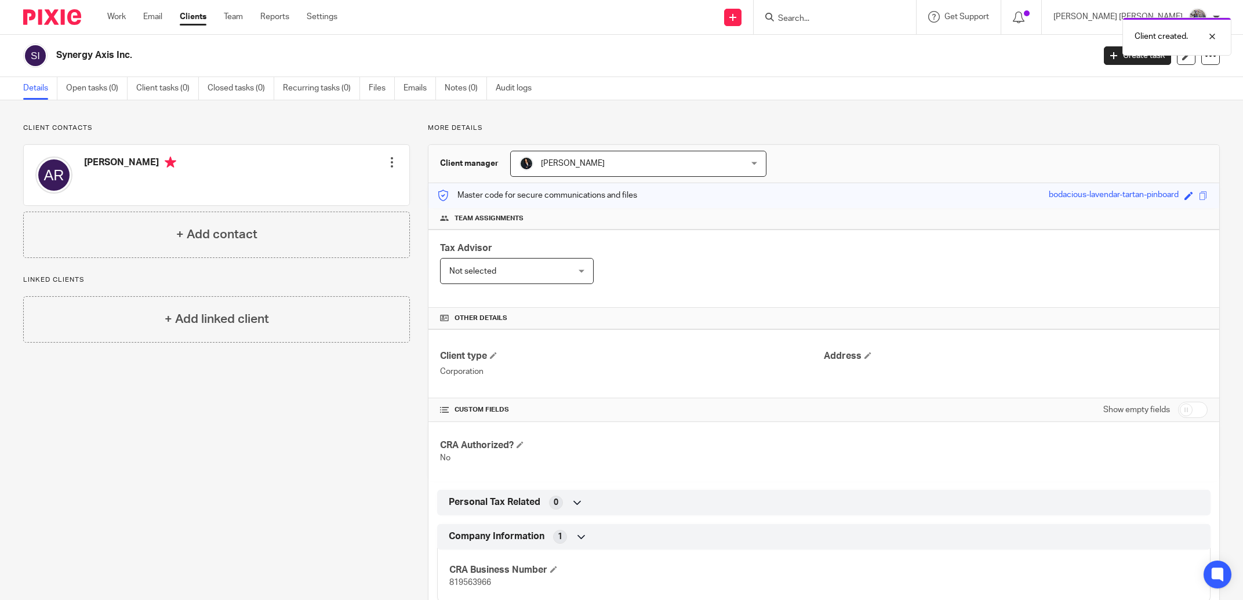
click at [388, 162] on div at bounding box center [392, 163] width 12 height 12
click at [1201, 49] on div at bounding box center [1210, 55] width 19 height 19
click at [390, 162] on div at bounding box center [392, 163] width 12 height 12
click at [347, 208] on link "Create client from contact" at bounding box center [336, 205] width 111 height 17
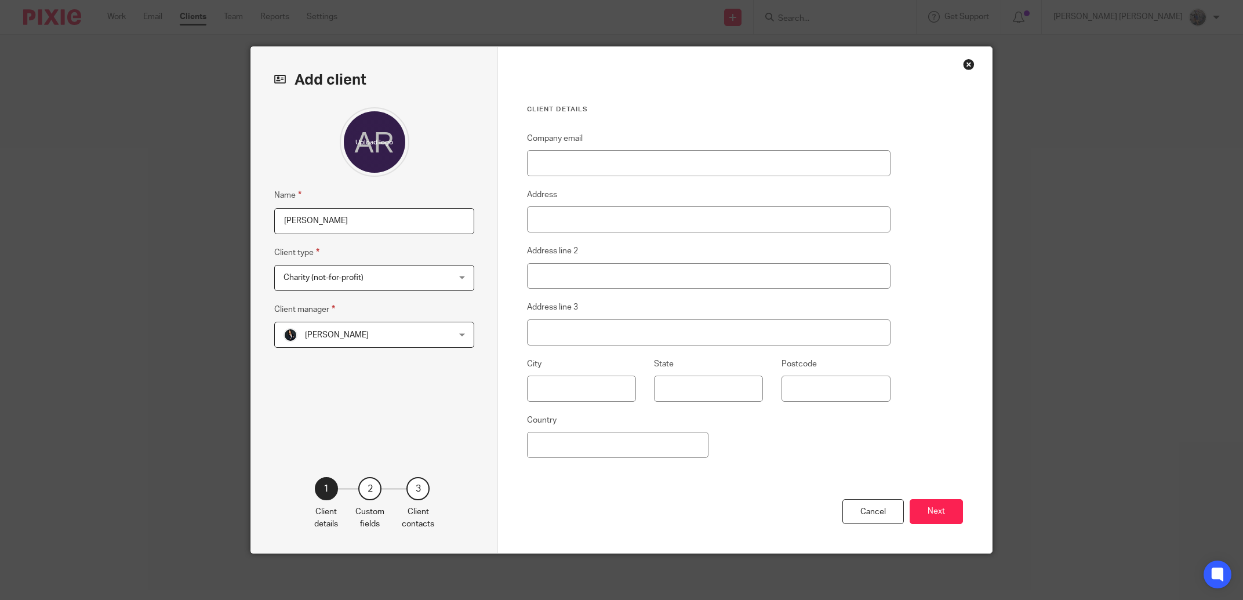
drag, startPoint x: 354, startPoint y: 223, endPoint x: 164, endPoint y: 217, distance: 190.3
click at [164, 217] on div "Add client Name [PERSON_NAME] Client type Charity (not-for-profit) Charity (not…" at bounding box center [621, 300] width 1243 height 600
paste input "Concept group holding inc"
drag, startPoint x: 430, startPoint y: 224, endPoint x: 128, endPoint y: 222, distance: 302.1
click at [274, 222] on input "Aqib RConcept group holding inc" at bounding box center [374, 221] width 200 height 26
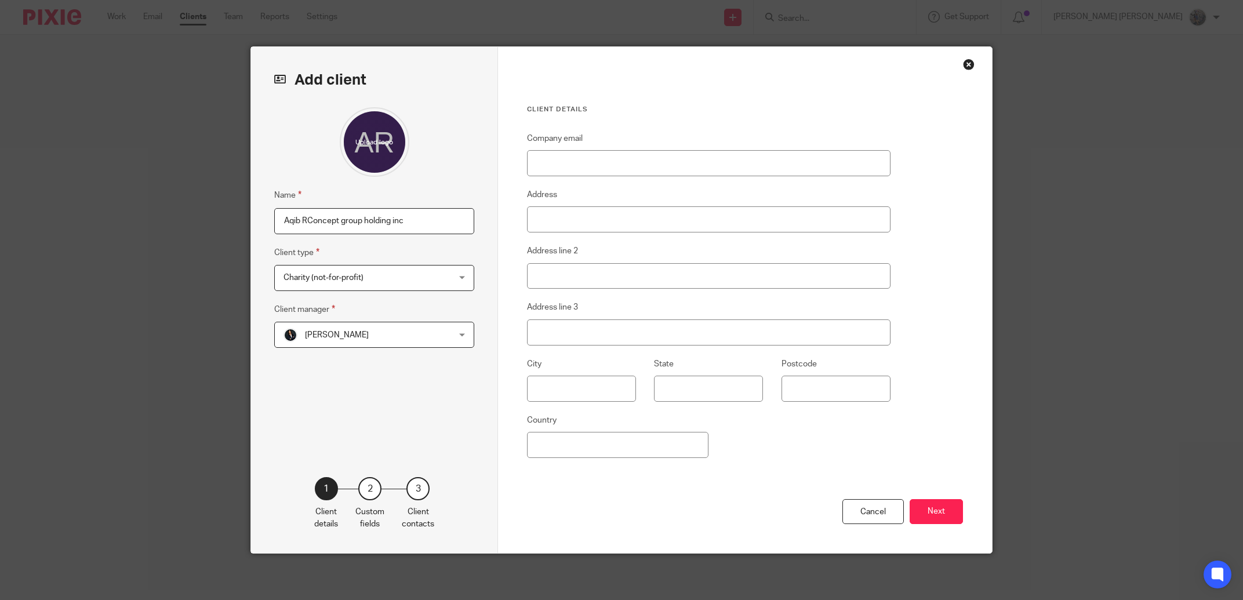
paste input "text"
click at [341, 221] on input "Concept group holding inc" at bounding box center [374, 221] width 200 height 26
click at [315, 224] on input "Concept group Holding inc" at bounding box center [374, 221] width 200 height 26
click at [368, 221] on input "Concept Group Holding inc" at bounding box center [374, 221] width 200 height 26
type input "Concept Group Holding Inc"
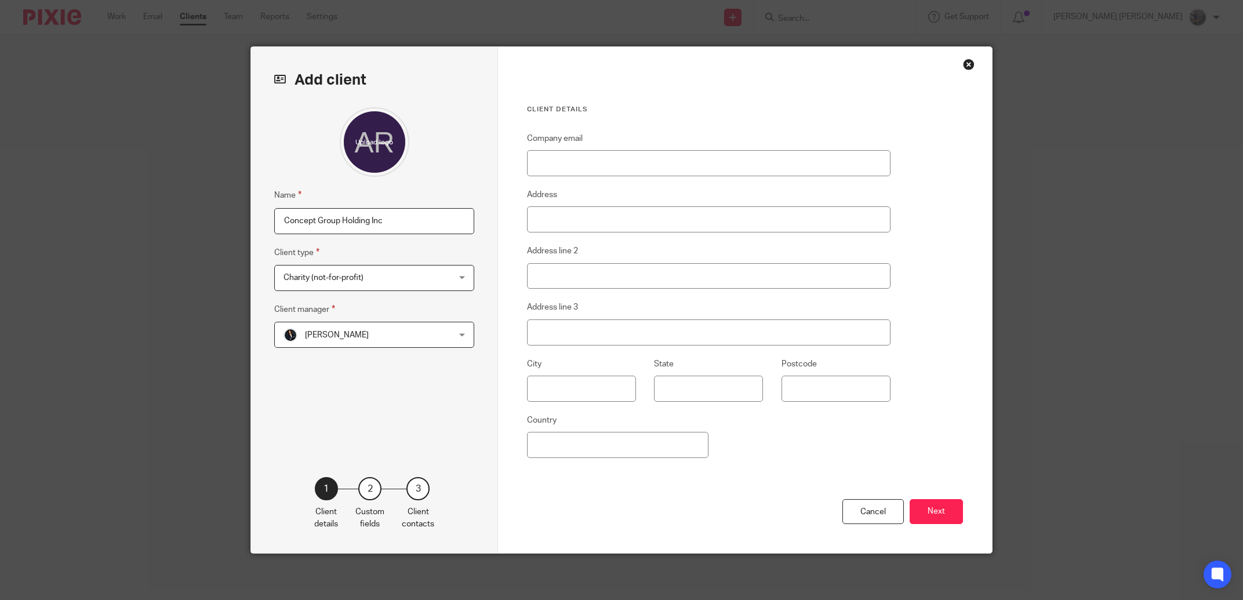
click at [371, 293] on div "Name Concept Group Holding Inc Client type Charity (not-for-profit) Charity (no…" at bounding box center [374, 274] width 200 height 335
click at [372, 283] on span "Charity (not-for-profit)" at bounding box center [360, 278] width 152 height 24
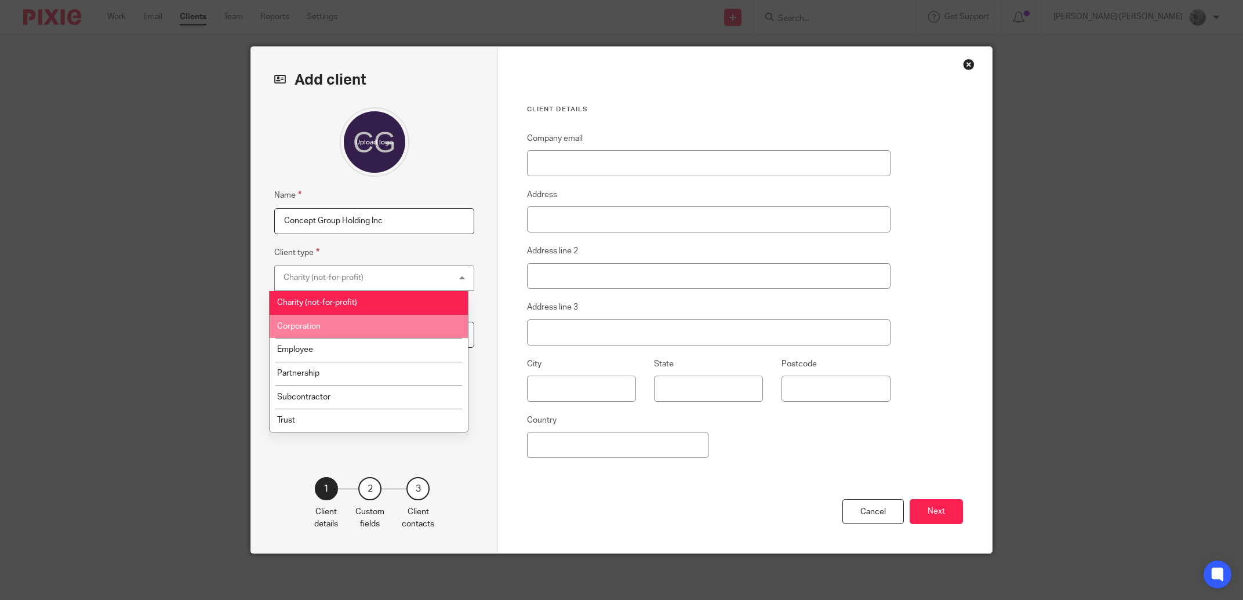
click at [328, 332] on li "Corporation" at bounding box center [369, 327] width 199 height 24
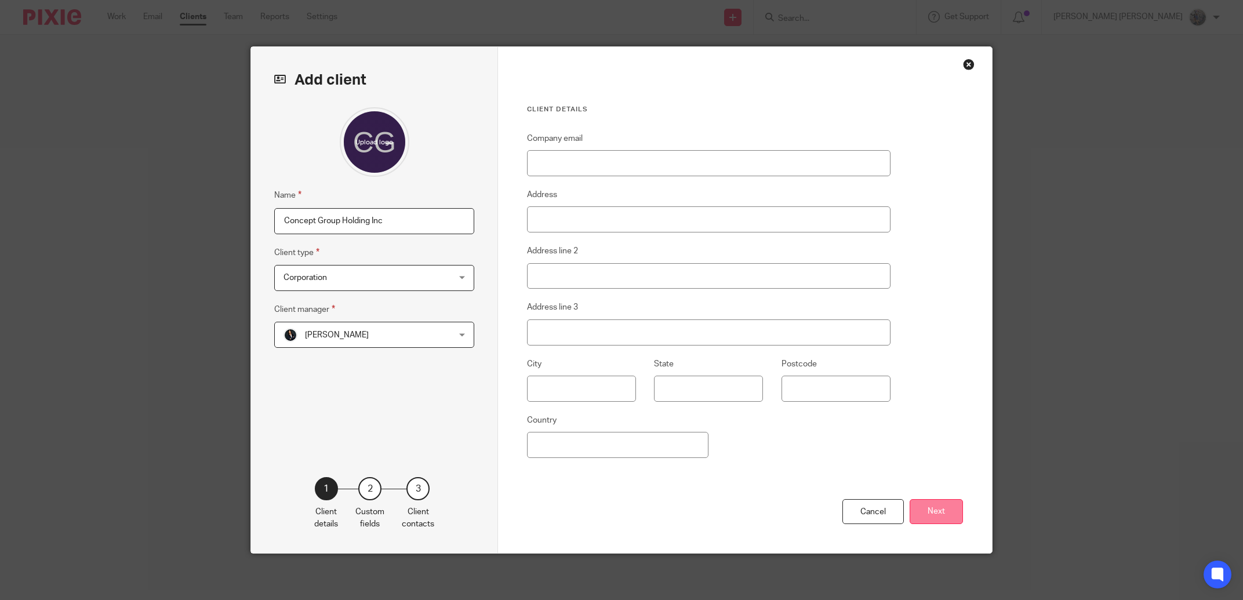
click at [933, 509] on button "Next" at bounding box center [936, 511] width 53 height 25
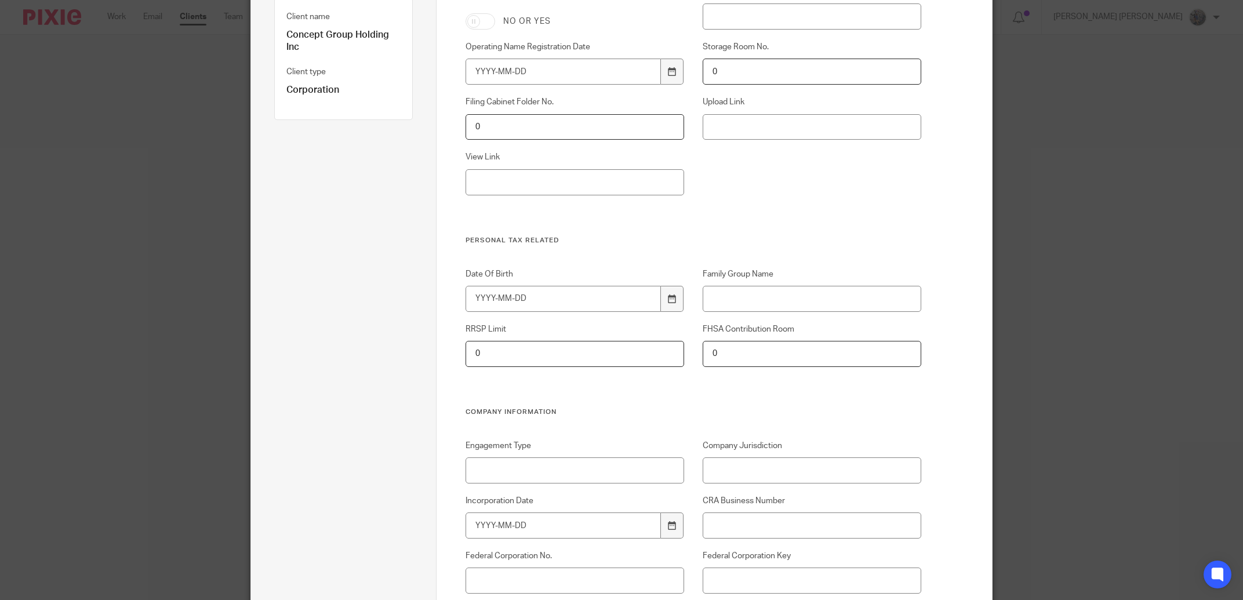
scroll to position [291, 0]
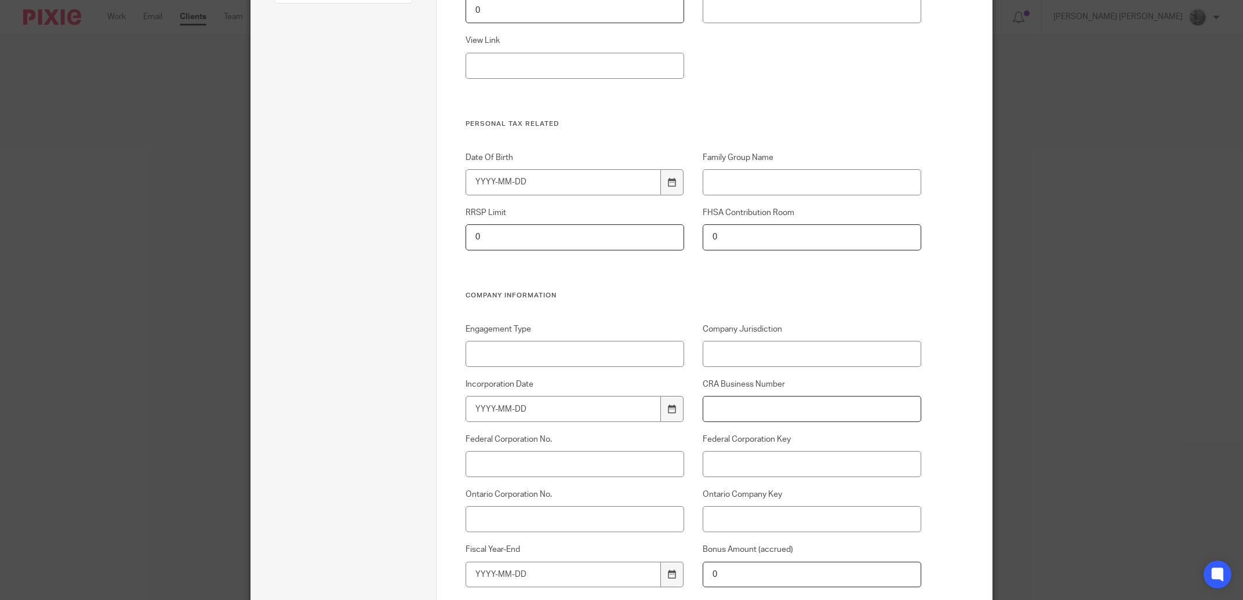
click at [765, 410] on input "CRA Business Number" at bounding box center [812, 409] width 219 height 26
paste input "792 885 733"
click at [725, 407] on input "792 885 733" at bounding box center [812, 409] width 219 height 26
click at [722, 409] on input "792 885 733" at bounding box center [812, 409] width 219 height 26
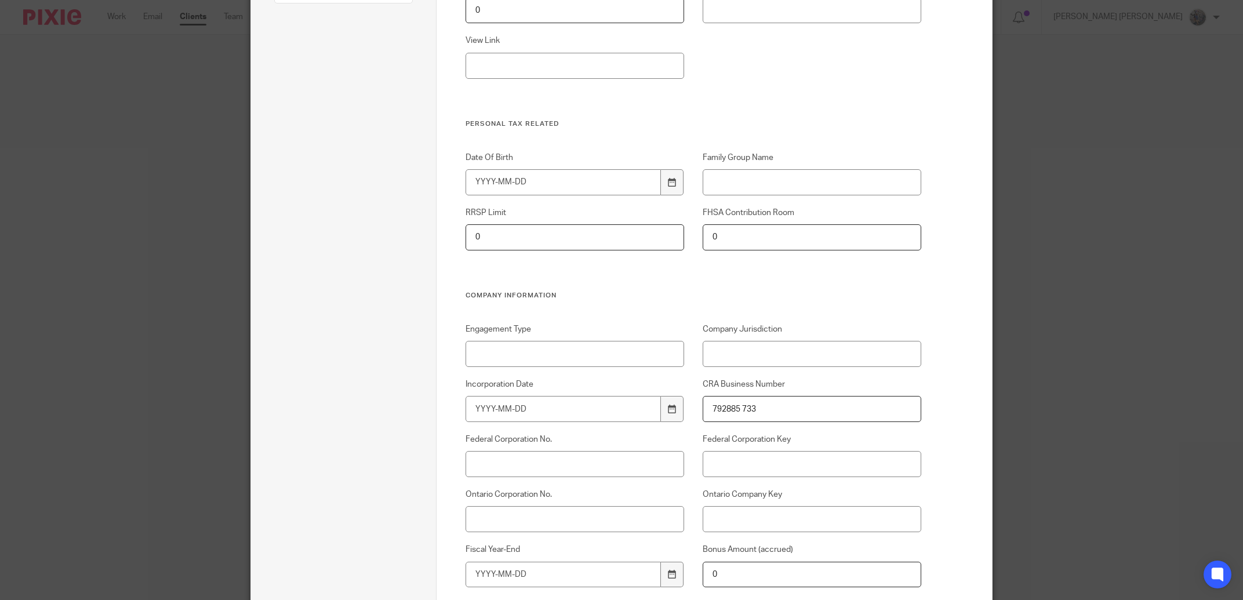
click at [738, 408] on input "792885 733" at bounding box center [812, 409] width 219 height 26
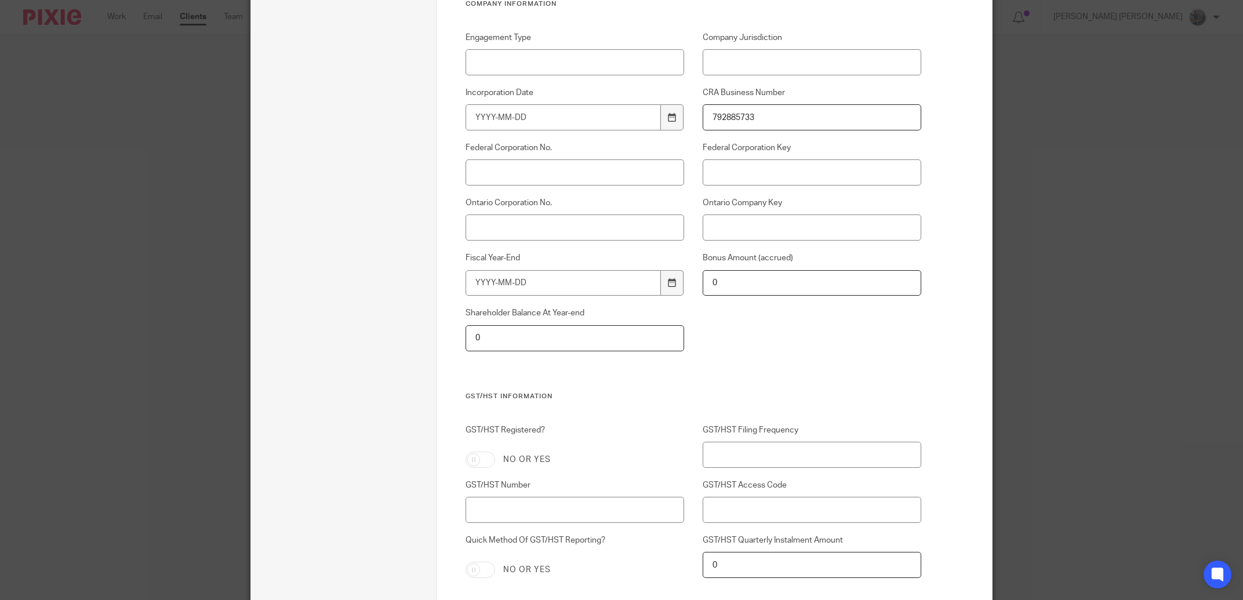
type input "792885733"
click at [491, 474] on div "GST/HST Registered? No or yes GST/HST Filing Frequency GST/HST Number GST/HST A…" at bounding box center [684, 521] width 474 height 194
click at [484, 466] on input "GST/HST Registered?" at bounding box center [481, 460] width 30 height 16
checkbox input "true"
click at [488, 518] on input "GST/HST Number" at bounding box center [575, 510] width 219 height 26
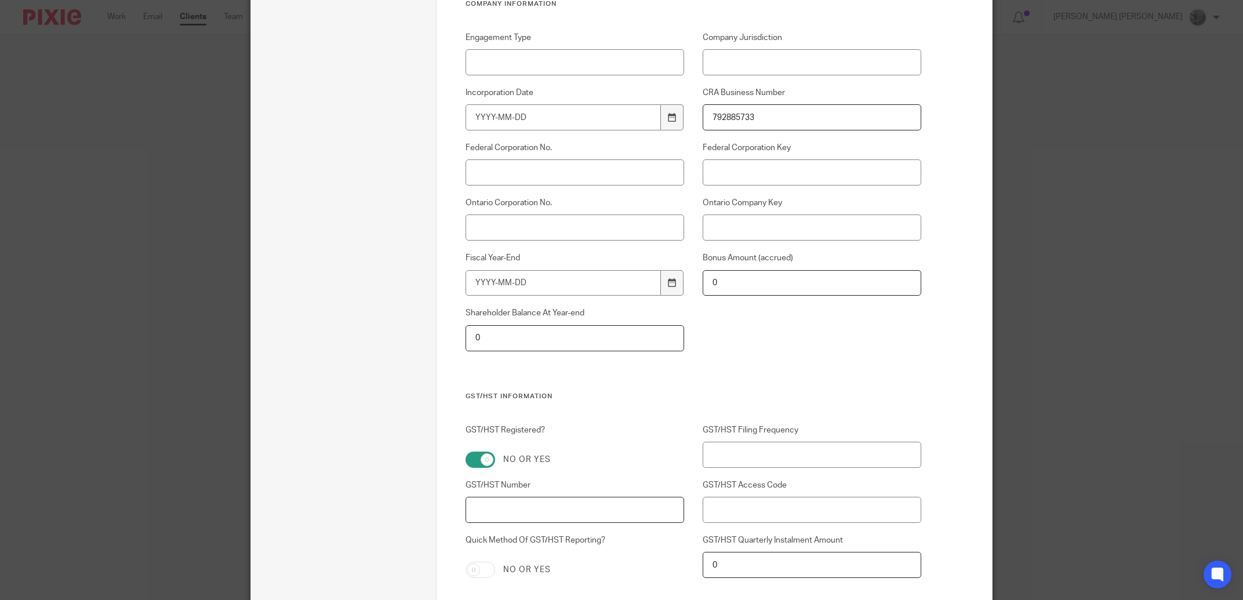
paste input "792 885 733"
click at [484, 510] on input "792 885 733" at bounding box center [575, 510] width 219 height 26
click at [486, 509] on input "792 885 733" at bounding box center [575, 510] width 219 height 26
click at [499, 509] on input "792885 733" at bounding box center [575, 510] width 219 height 26
click at [500, 506] on input "792885 733" at bounding box center [575, 510] width 219 height 26
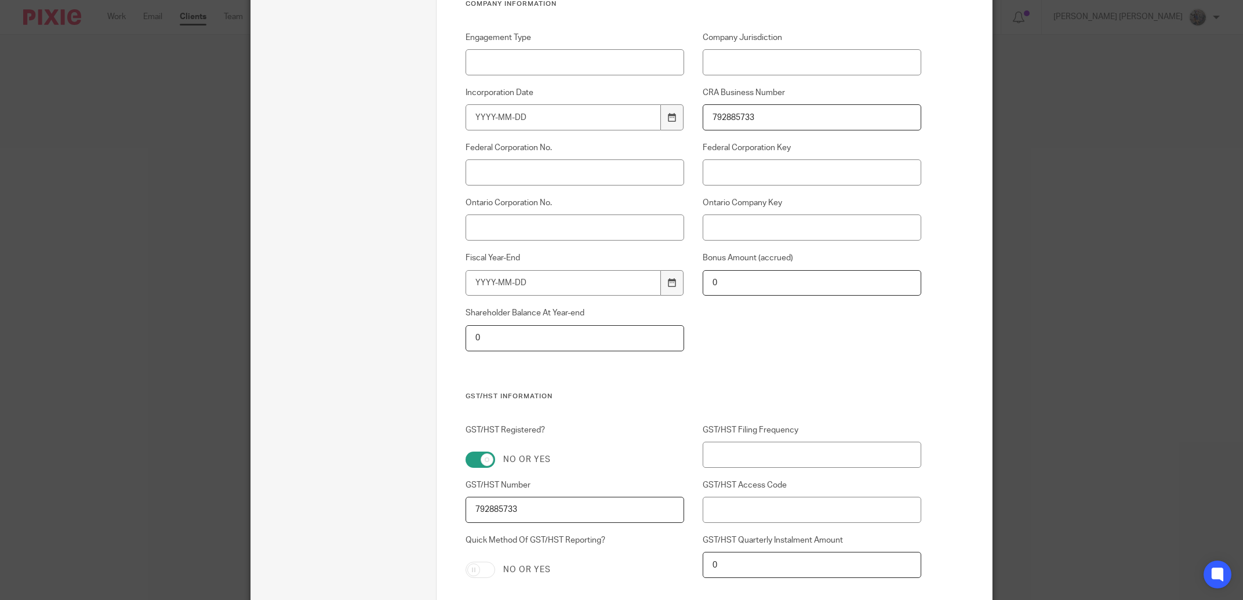
click at [525, 509] on input "792885733" at bounding box center [575, 510] width 219 height 26
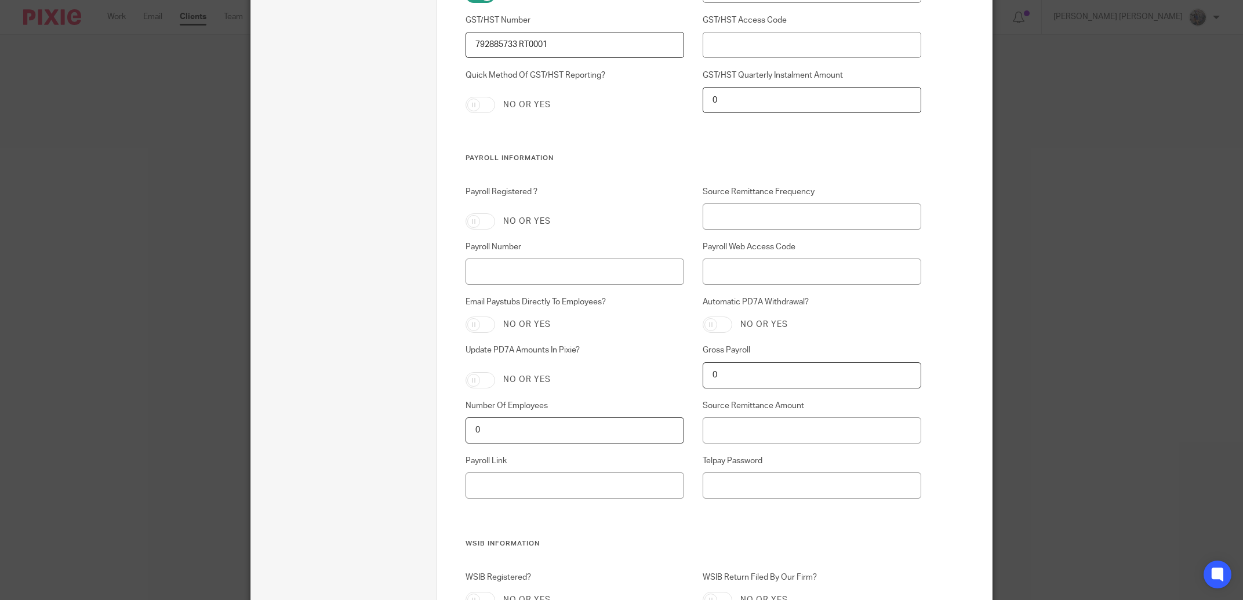
scroll to position [1363, 0]
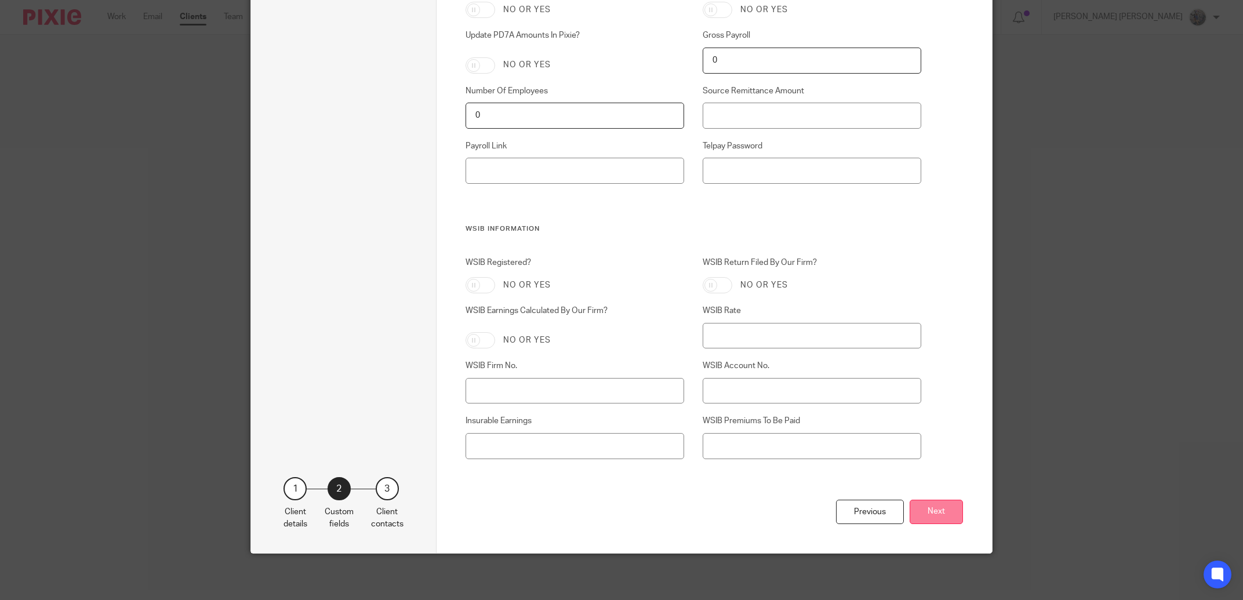
type input "792885733 RT0001"
click at [953, 517] on button "Next" at bounding box center [936, 512] width 53 height 25
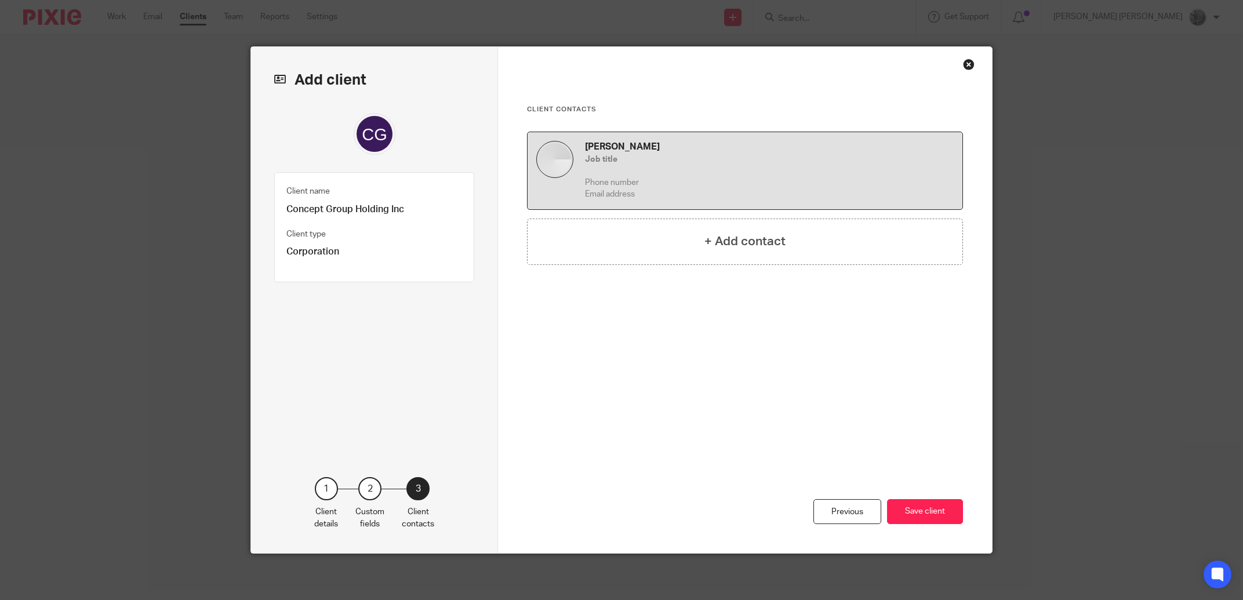
scroll to position [0, 0]
click at [914, 511] on button "Save client" at bounding box center [925, 511] width 76 height 25
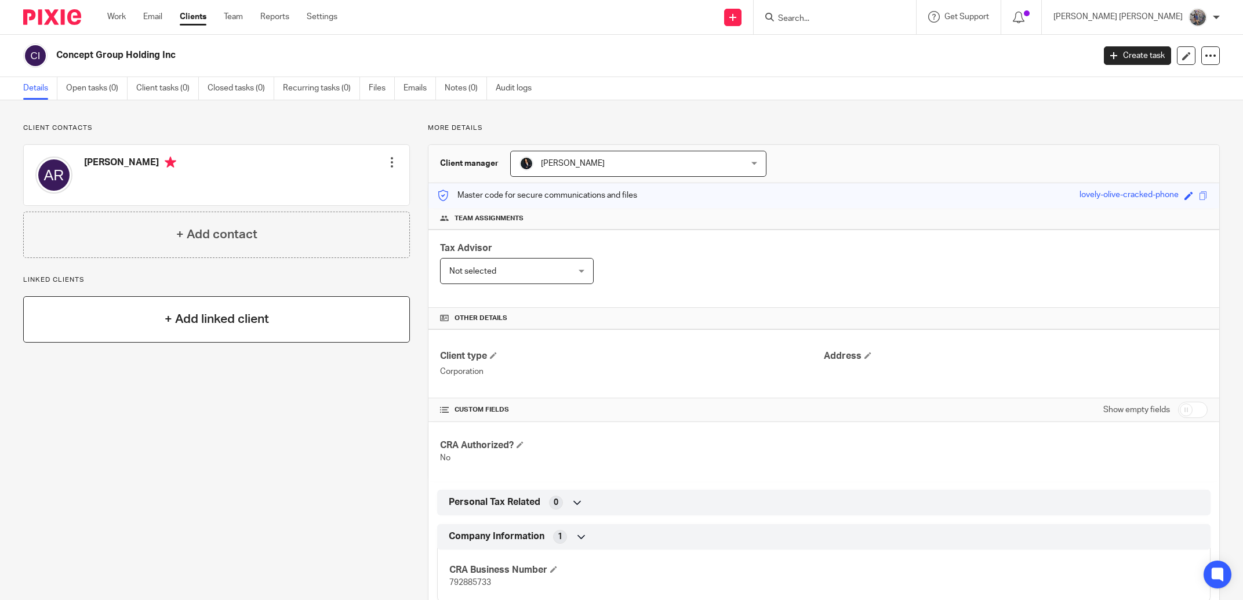
click at [213, 317] on h4 "+ Add linked client" at bounding box center [217, 319] width 104 height 18
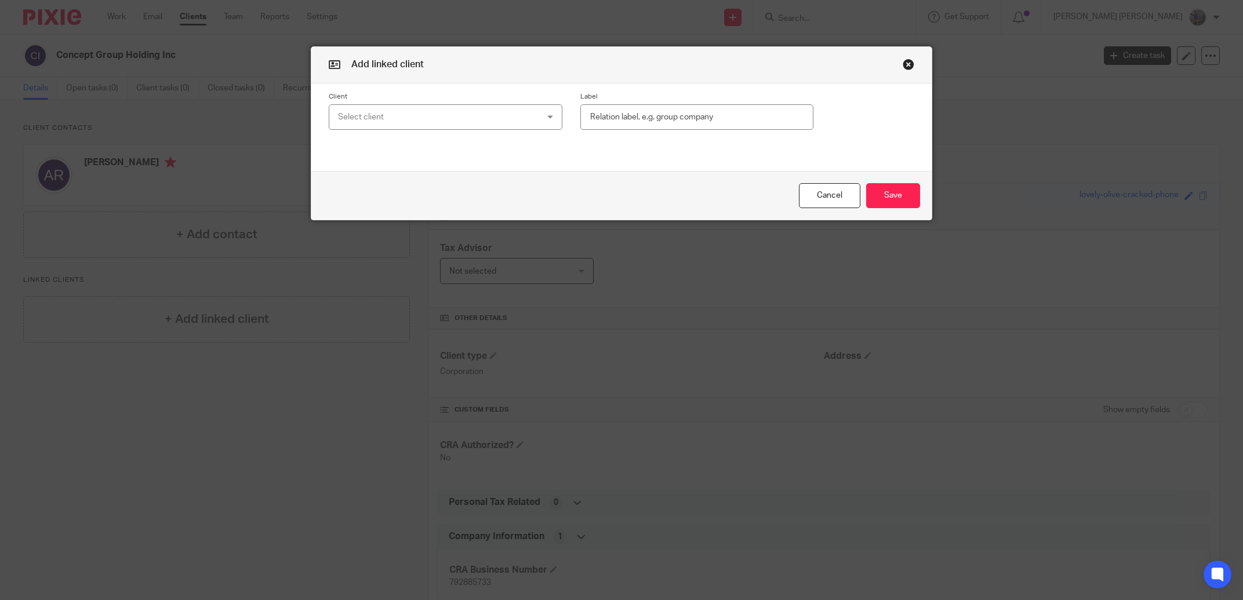
click at [427, 109] on div "Select client" at bounding box center [427, 117] width 179 height 24
type input "aqib"
click at [469, 176] on li "[PERSON_NAME]" at bounding box center [440, 176] width 233 height 24
click at [705, 125] on input "text" at bounding box center [697, 117] width 234 height 26
type input "Related"
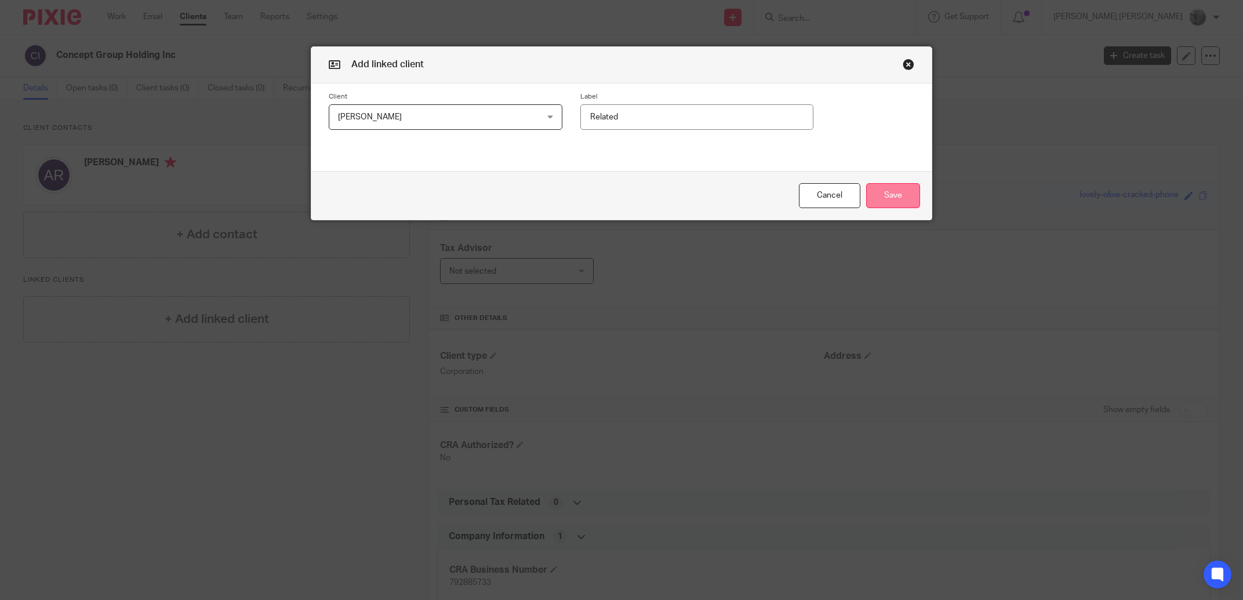
click at [870, 197] on button "Save" at bounding box center [893, 195] width 54 height 25
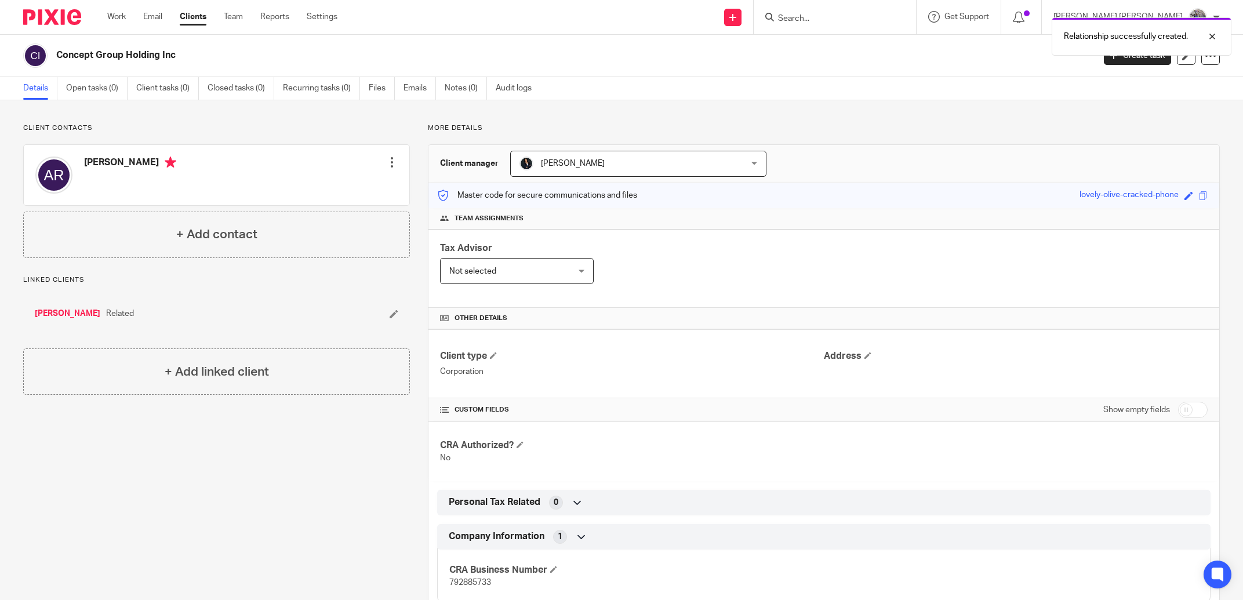
click at [856, 17] on div "Relationship successfully created." at bounding box center [927, 34] width 610 height 44
click at [1214, 35] on div at bounding box center [1203, 37] width 31 height 14
click at [878, 10] on form at bounding box center [839, 17] width 124 height 14
click at [873, 20] on input "Search" at bounding box center [829, 19] width 104 height 10
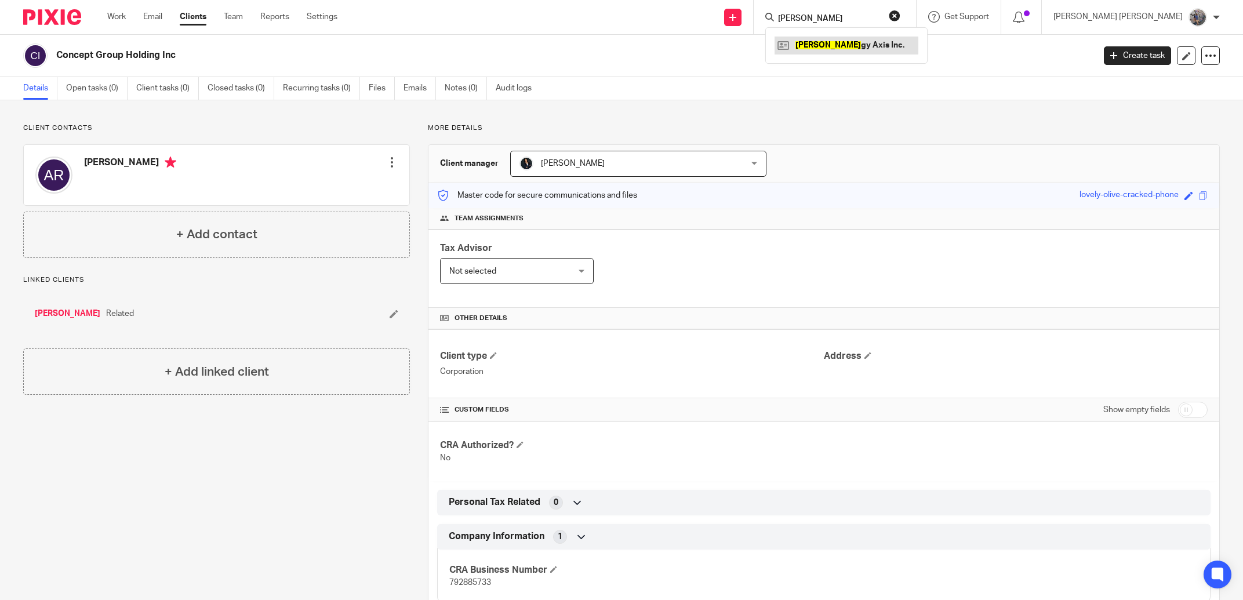
type input "syner"
click at [918, 44] on link at bounding box center [847, 45] width 144 height 17
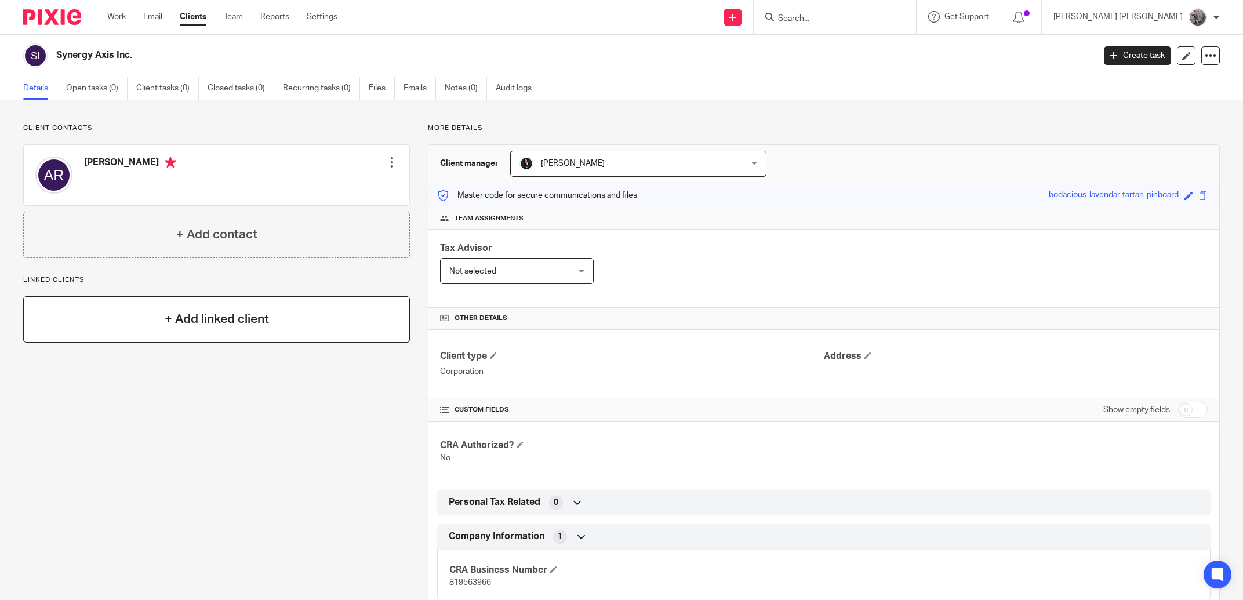
click at [234, 334] on div "+ Add linked client" at bounding box center [216, 319] width 387 height 46
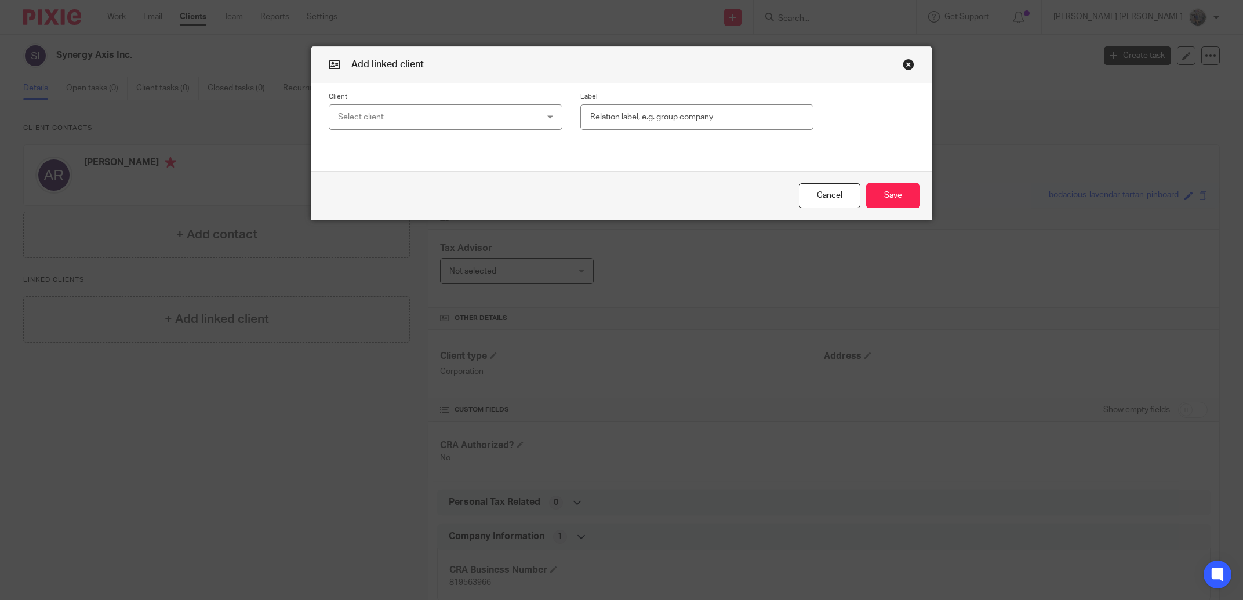
click at [404, 114] on div "Select client" at bounding box center [427, 117] width 179 height 24
type input "aqib"
click at [412, 168] on li "[PERSON_NAME]" at bounding box center [440, 176] width 233 height 24
click at [655, 113] on input "text" at bounding box center [697, 117] width 234 height 26
type input "Related"
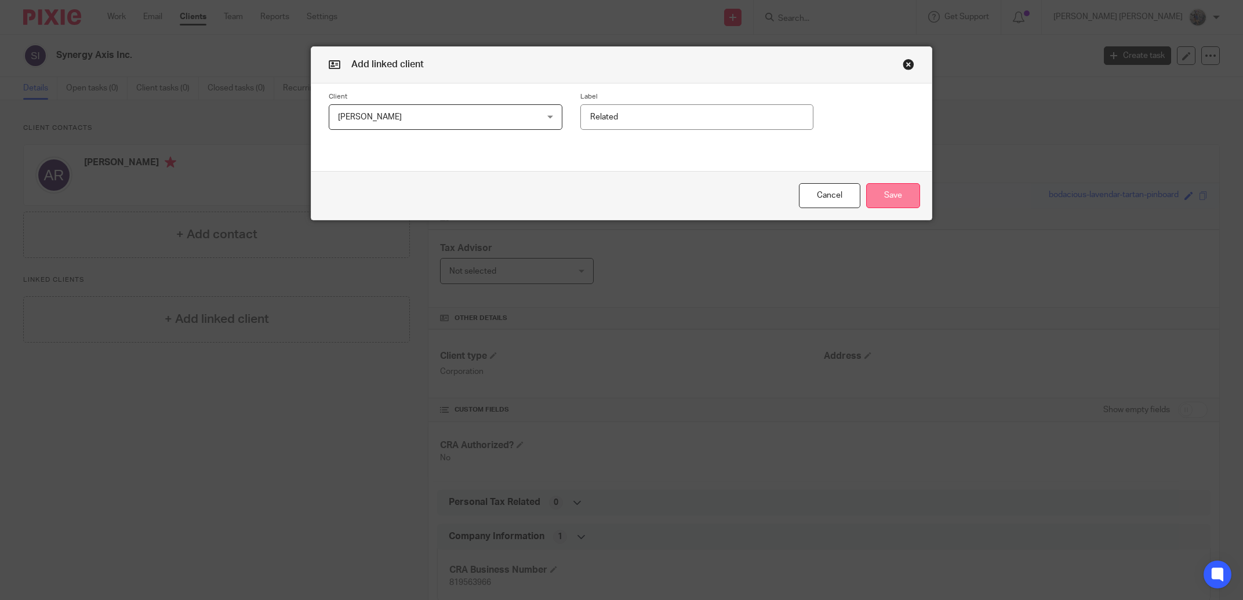
click at [904, 198] on button "Save" at bounding box center [893, 195] width 54 height 25
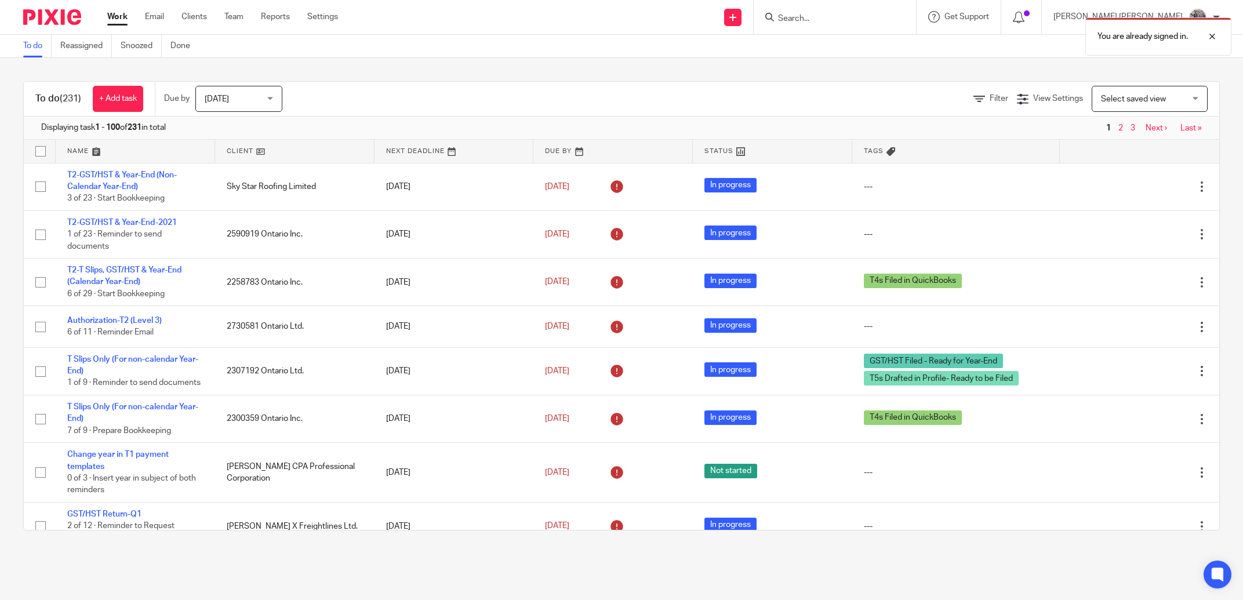
click at [881, 18] on div "You are already signed in." at bounding box center [927, 34] width 610 height 44
click at [1210, 34] on div at bounding box center [1203, 37] width 31 height 14
click at [877, 14] on input "Search" at bounding box center [829, 19] width 104 height 10
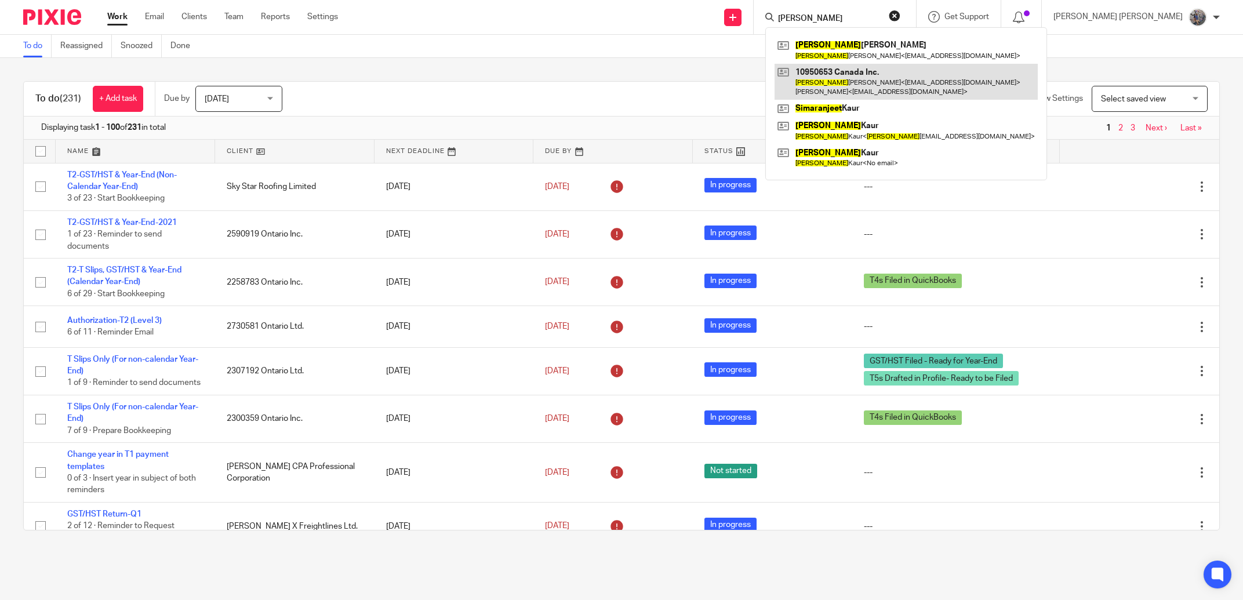
type input "[PERSON_NAME]"
click at [918, 77] on link at bounding box center [906, 82] width 263 height 36
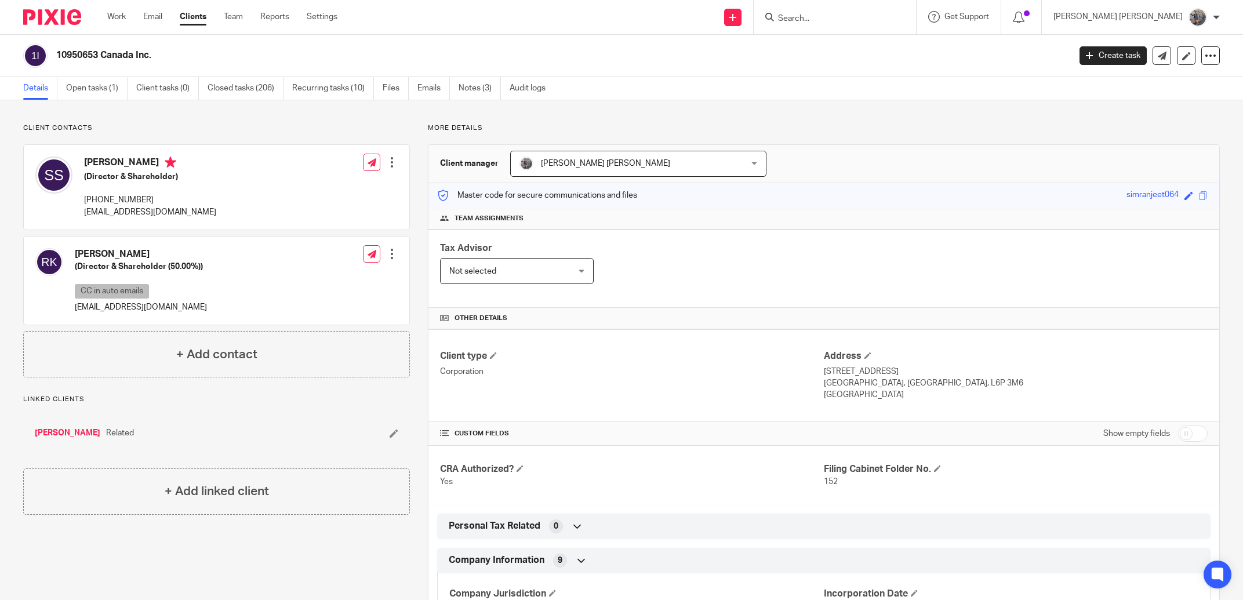
drag, startPoint x: 149, startPoint y: 55, endPoint x: 57, endPoint y: 56, distance: 91.6
click at [57, 56] on h2 "10950653 Canada Inc." at bounding box center [458, 55] width 805 height 12
copy h2 "10950653 Canada Inc"
